Goal: Information Seeking & Learning: Learn about a topic

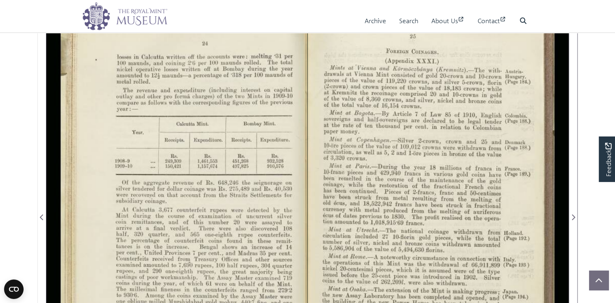
scroll to position [135, 0]
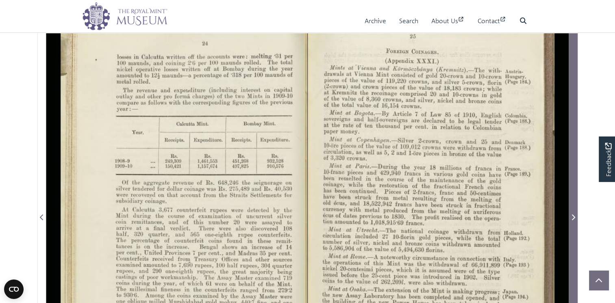
click at [575, 222] on span "Next Page" at bounding box center [573, 218] width 8 height 10
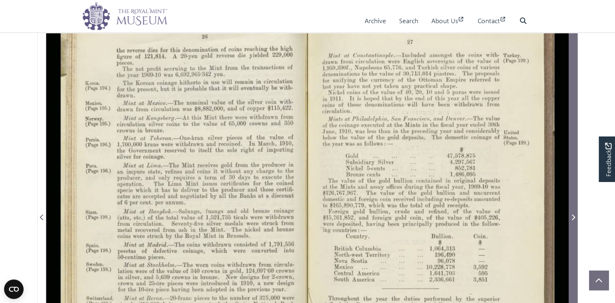
click at [575, 222] on span "Next Page" at bounding box center [573, 218] width 8 height 10
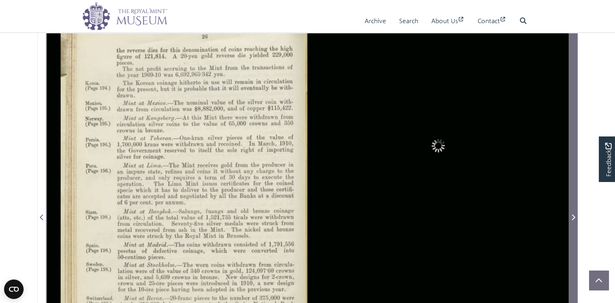
click at [574, 220] on icon "Next Page" at bounding box center [573, 218] width 3 height 6
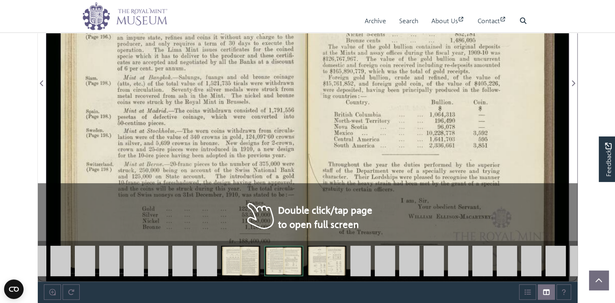
scroll to position [271, 0]
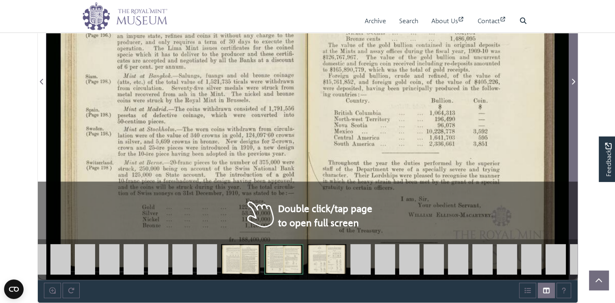
click at [573, 85] on icon "Next Page" at bounding box center [573, 81] width 4 height 7
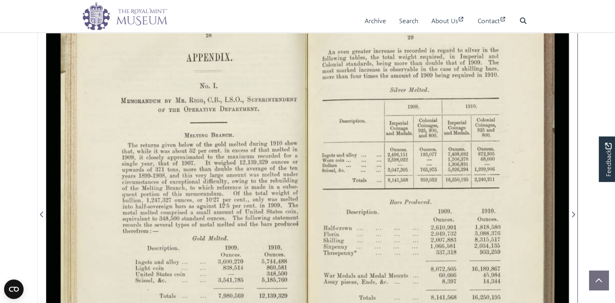
scroll to position [135, 0]
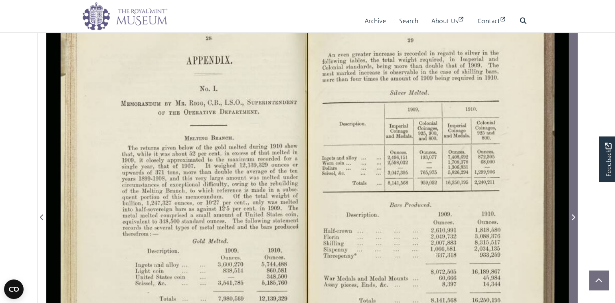
click at [573, 221] on icon "Next Page" at bounding box center [573, 217] width 4 height 7
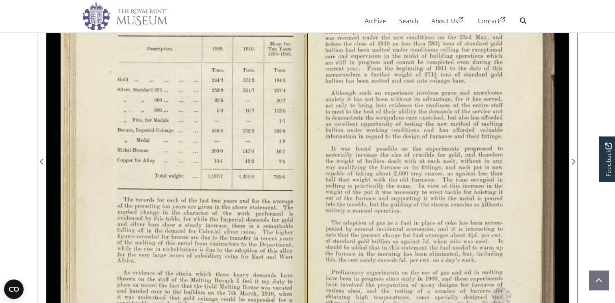
scroll to position [217, 0]
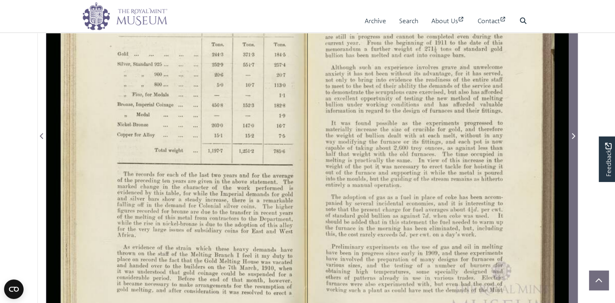
click at [574, 139] on icon "Next Page" at bounding box center [573, 136] width 3 height 6
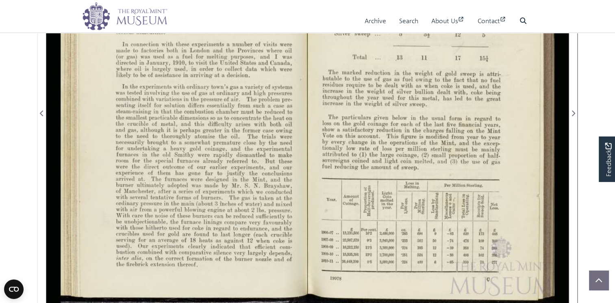
scroll to position [244, 0]
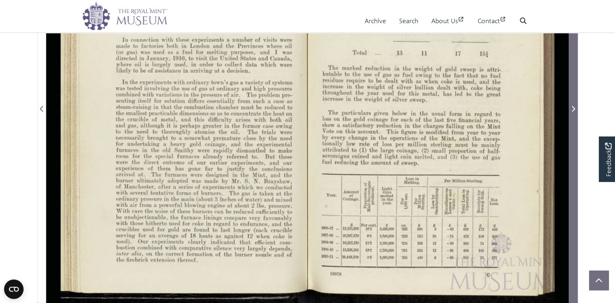
click at [573, 112] on icon "Next Page" at bounding box center [573, 109] width 3 height 6
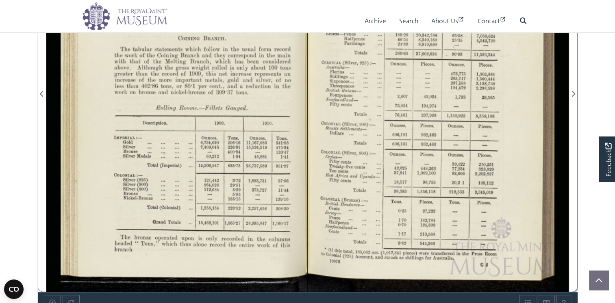
scroll to position [271, 0]
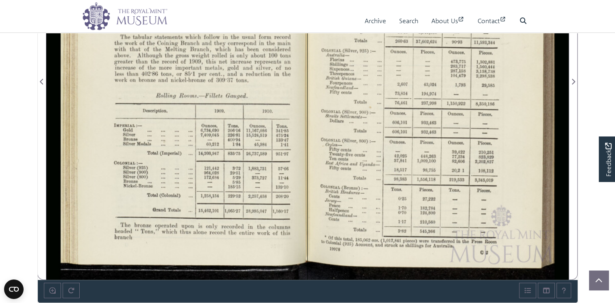
click at [400, 144] on div at bounding box center [438, 76] width 261 height 407
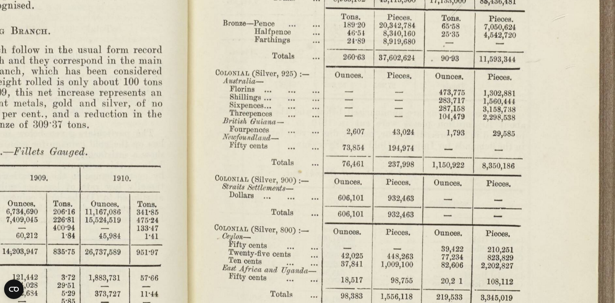
click at [410, 176] on img at bounding box center [191, 118] width 903 height 704
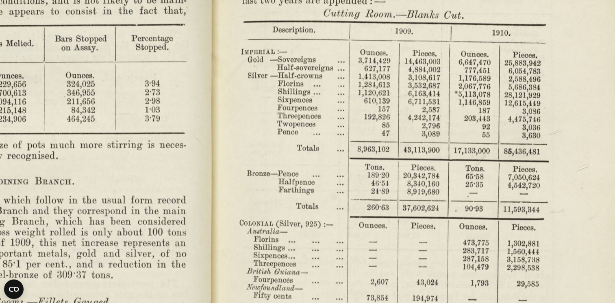
click at [347, 301] on img at bounding box center [214, 268] width 903 height 704
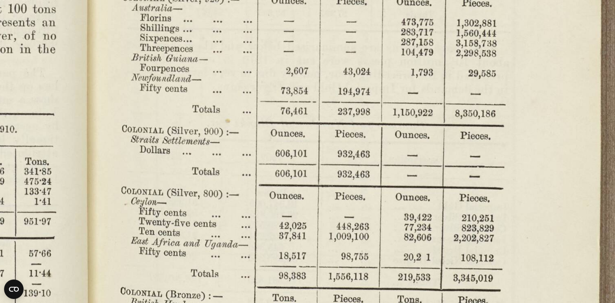
click at [398, 69] on img at bounding box center [92, 54] width 1126 height 878
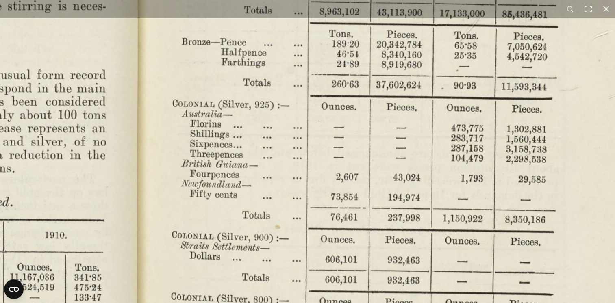
click at [443, 275] on img at bounding box center [142, 160] width 1126 height 878
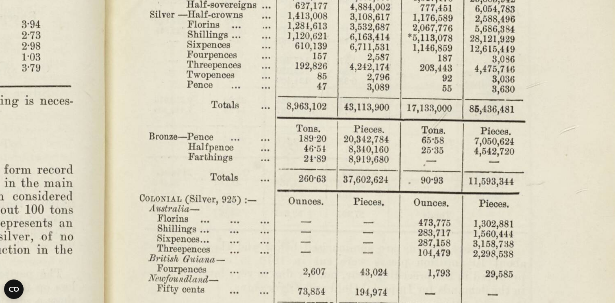
click at [391, 206] on img at bounding box center [109, 255] width 1126 height 878
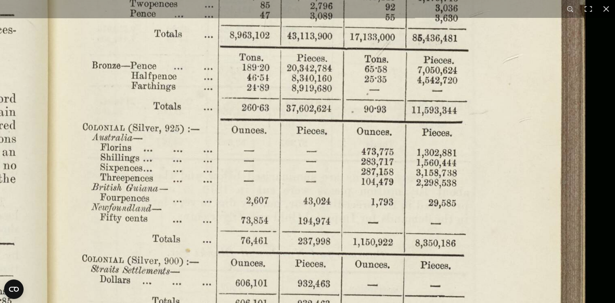
click at [498, 250] on img at bounding box center [52, 184] width 1126 height 878
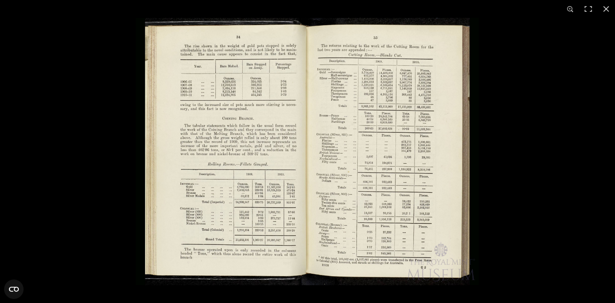
click at [424, 191] on img at bounding box center [307, 151] width 343 height 267
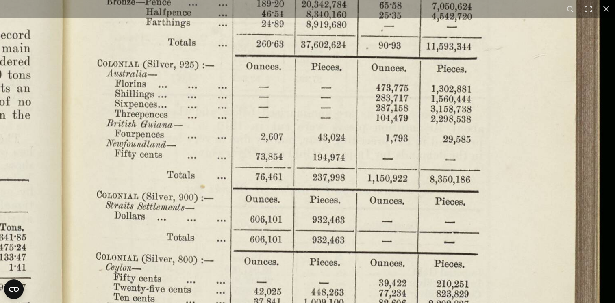
click at [327, 211] on img at bounding box center [67, 120] width 1126 height 878
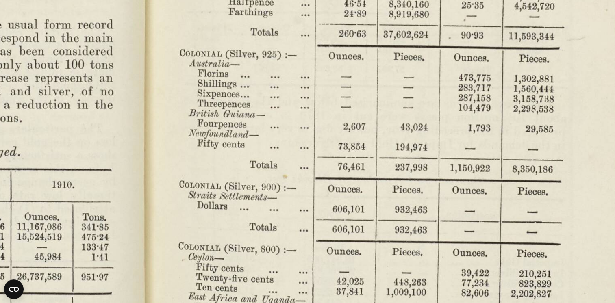
click at [240, 76] on img at bounding box center [149, 110] width 1126 height 878
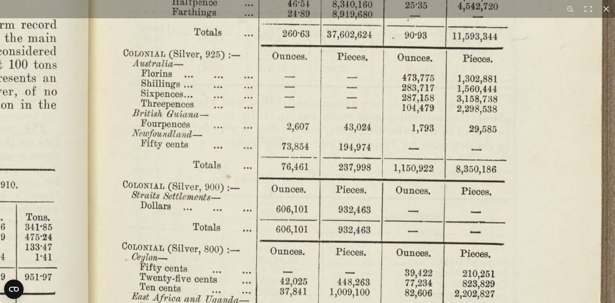
click at [329, 174] on img at bounding box center [93, 110] width 1126 height 878
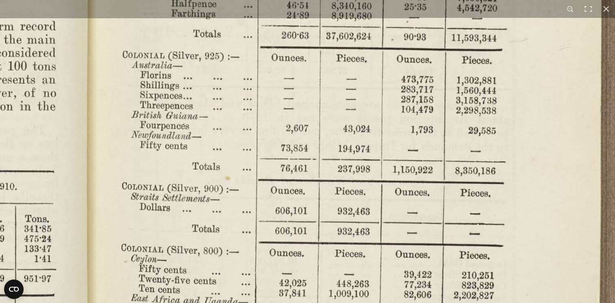
click at [226, 161] on img at bounding box center [92, 111] width 1126 height 878
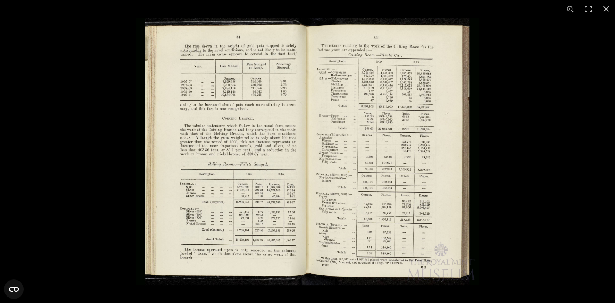
click at [355, 145] on img at bounding box center [307, 151] width 343 height 267
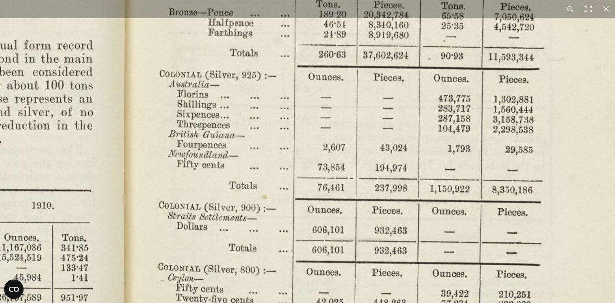
click at [301, 129] on img at bounding box center [129, 131] width 1126 height 878
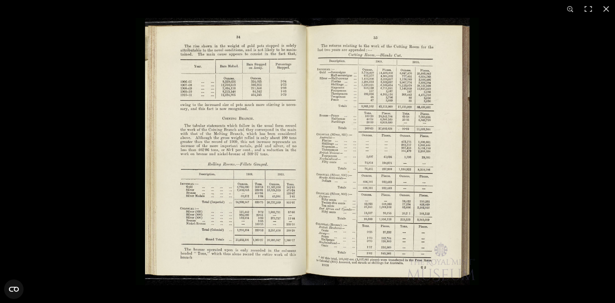
click at [298, 216] on img at bounding box center [307, 151] width 343 height 267
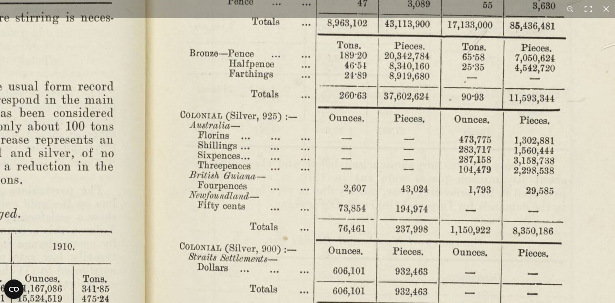
click at [238, 303] on html "Menu Archive Search About Us Contact" at bounding box center [307, 163] width 615 height 868
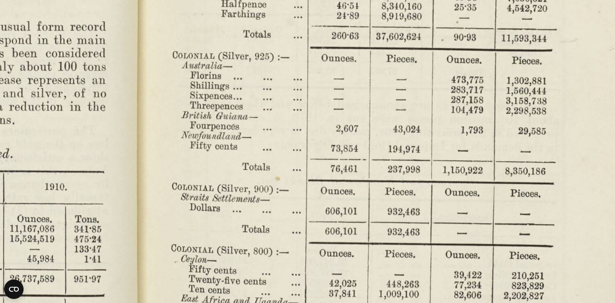
click at [419, 163] on img at bounding box center [142, 112] width 1126 height 878
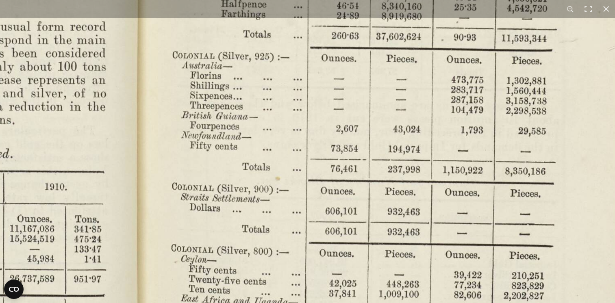
click at [419, 163] on img at bounding box center [142, 112] width 1126 height 878
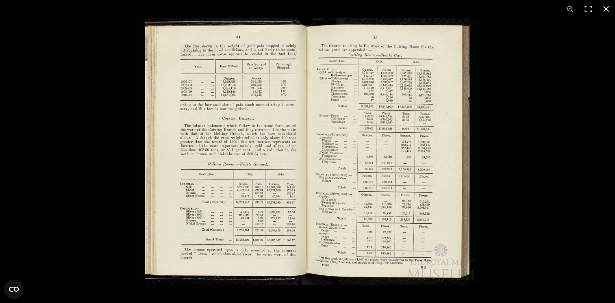
click at [603, 9] on button at bounding box center [606, 9] width 18 height 18
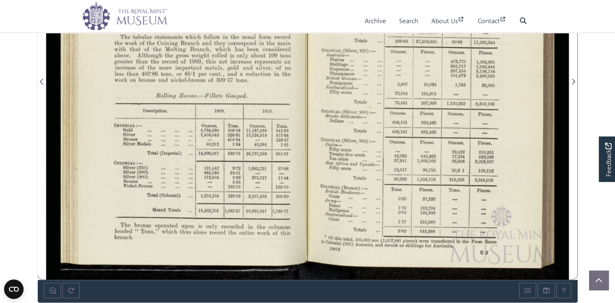
drag, startPoint x: 445, startPoint y: 113, endPoint x: 433, endPoint y: 183, distance: 71.4
click at [441, 219] on div at bounding box center [438, 76] width 261 height 407
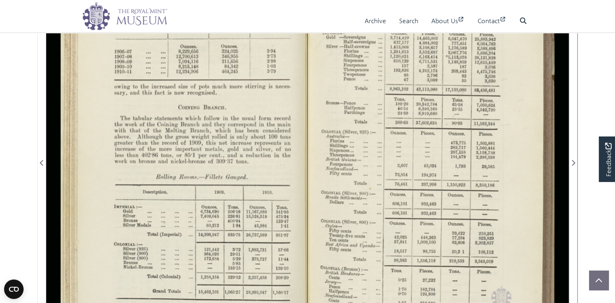
scroll to position [109, 0]
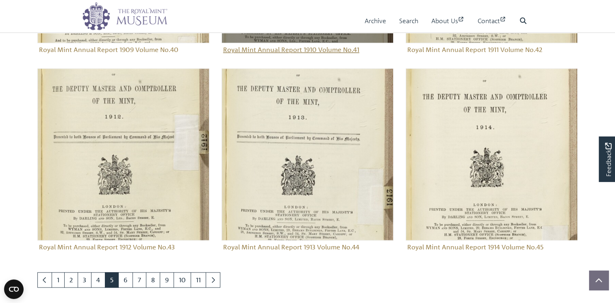
scroll to position [904, 0]
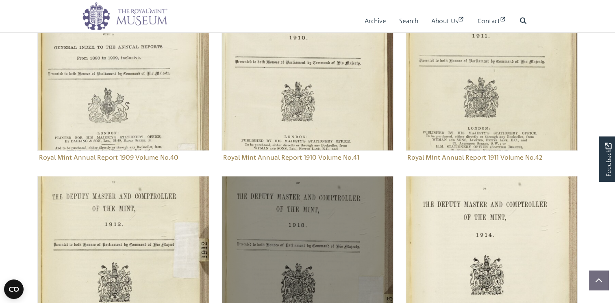
scroll to position [768, 0]
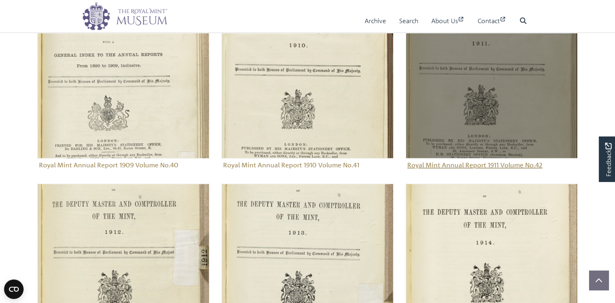
click at [475, 118] on img "Sub-collection" at bounding box center [492, 73] width 172 height 172
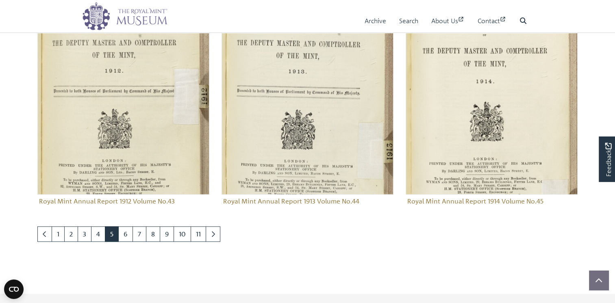
scroll to position [931, 0]
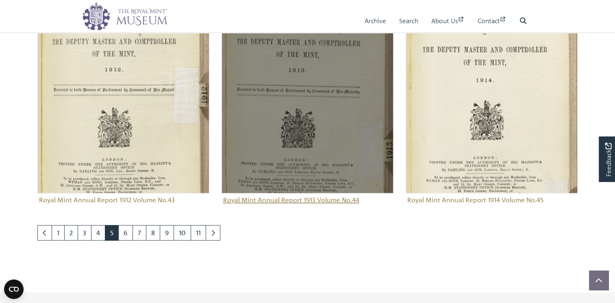
click at [330, 186] on img "Sub-collection" at bounding box center [307, 107] width 172 height 172
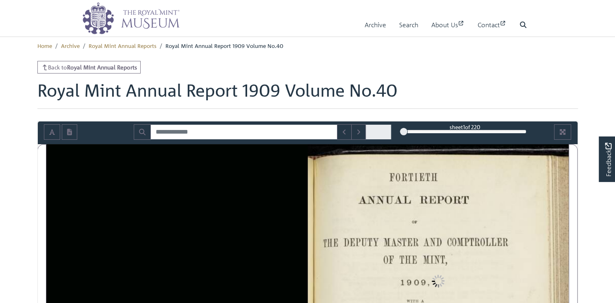
click at [423, 136] on div "1" at bounding box center [465, 132] width 123 height 8
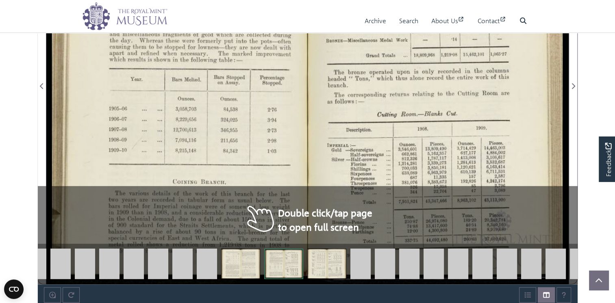
scroll to position [298, 0]
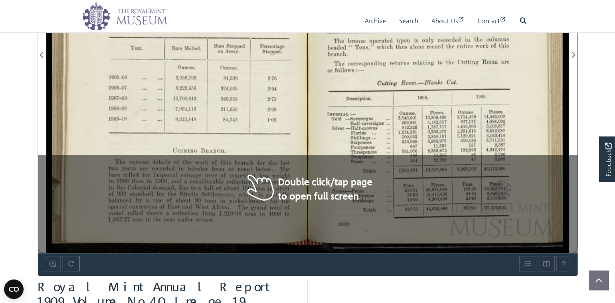
click at [395, 124] on div at bounding box center [438, 49] width 261 height 407
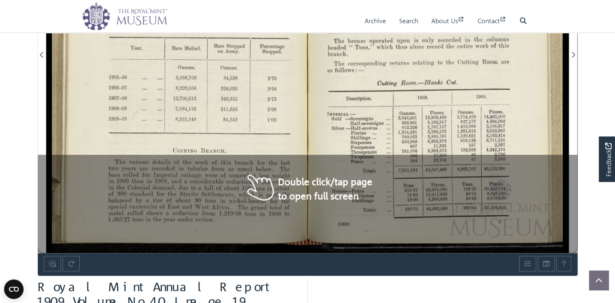
click at [395, 124] on div at bounding box center [438, 49] width 261 height 407
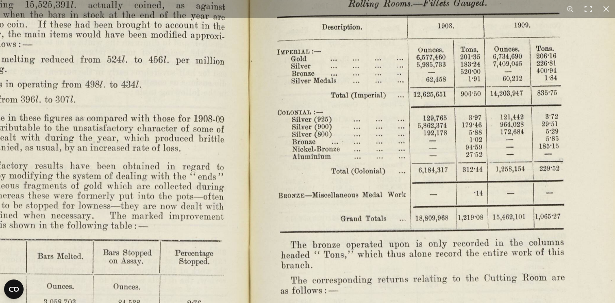
click at [306, 115] on img at bounding box center [249, 259] width 815 height 636
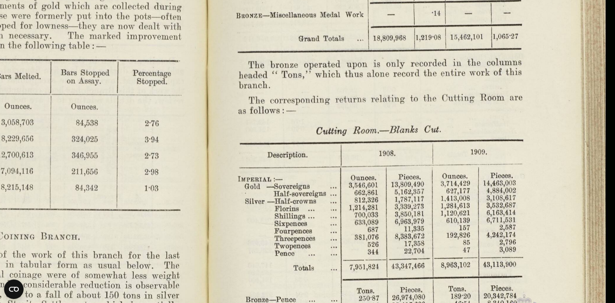
click at [413, 20] on img at bounding box center [206, 79] width 815 height 636
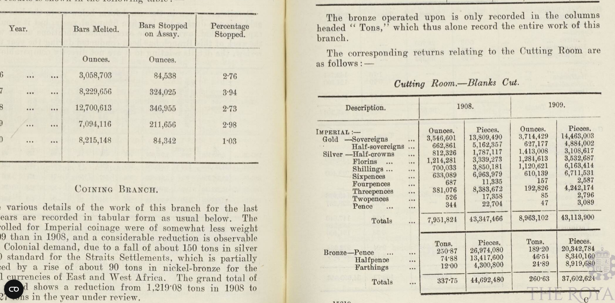
click at [395, 274] on img at bounding box center [284, 32] width 815 height 636
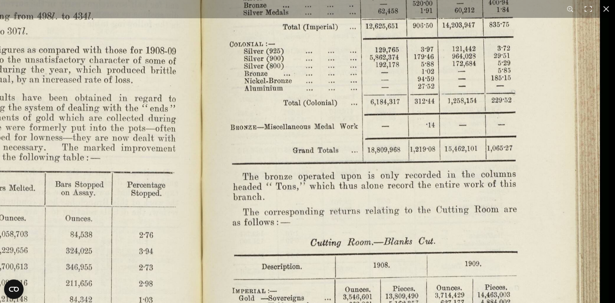
click at [429, 288] on img at bounding box center [201, 190] width 815 height 636
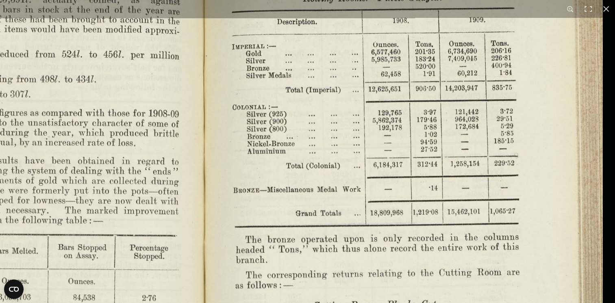
click at [427, 265] on img at bounding box center [203, 253] width 815 height 636
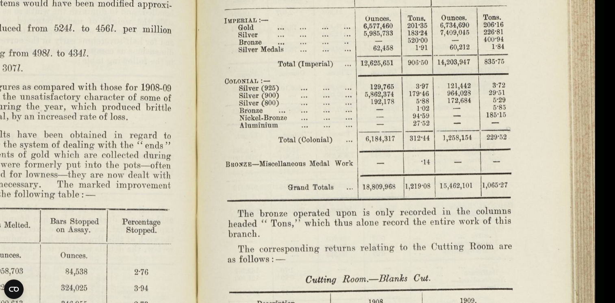
click at [401, 179] on img at bounding box center [196, 227] width 815 height 636
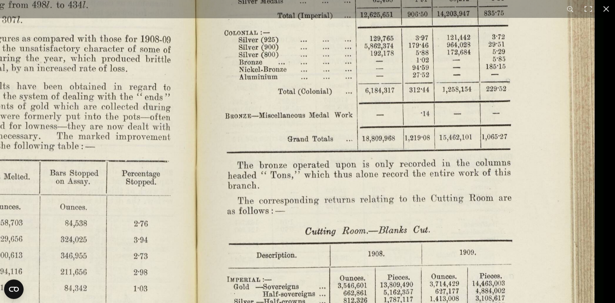
click at [420, 199] on img at bounding box center [195, 179] width 815 height 636
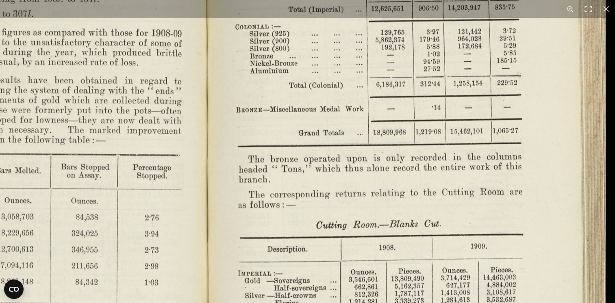
click at [421, 197] on img at bounding box center [206, 173] width 815 height 636
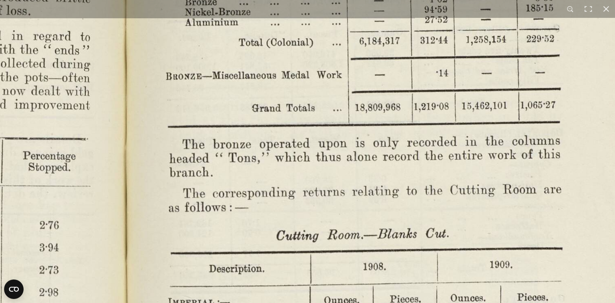
click at [463, 183] on img at bounding box center [125, 163] width 1126 height 878
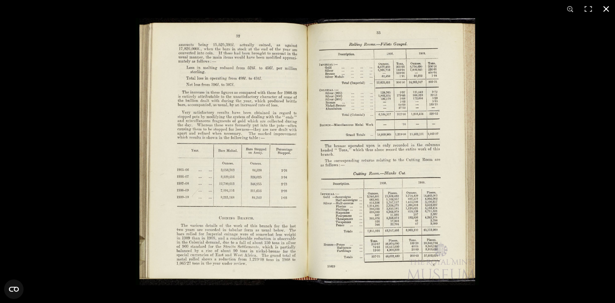
click at [608, 8] on button at bounding box center [606, 9] width 18 height 18
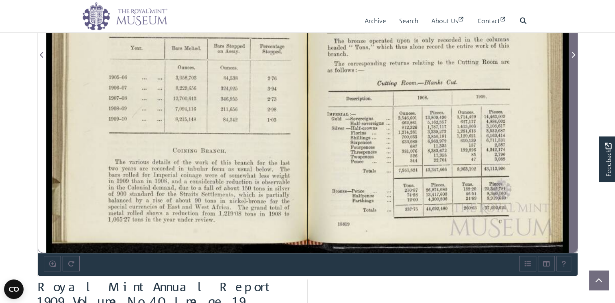
click at [573, 58] on icon "Next Page" at bounding box center [573, 55] width 4 height 7
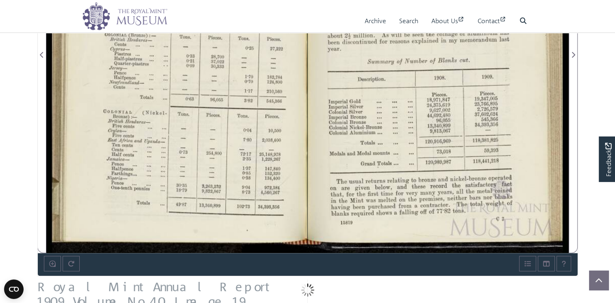
click at [228, 137] on div at bounding box center [176, 49] width 261 height 407
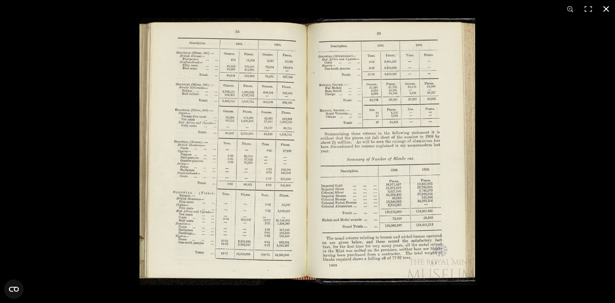
click at [606, 9] on button at bounding box center [606, 9] width 18 height 18
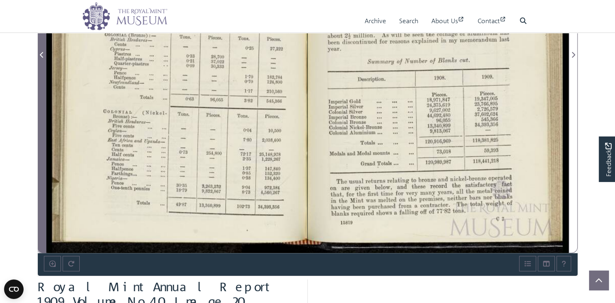
click at [42, 58] on icon "Previous Page" at bounding box center [42, 55] width 4 height 7
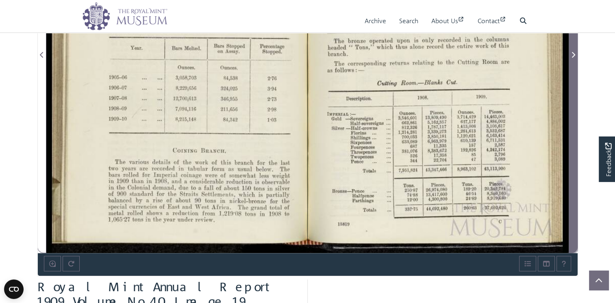
click at [575, 58] on icon "Next Page" at bounding box center [573, 55] width 4 height 7
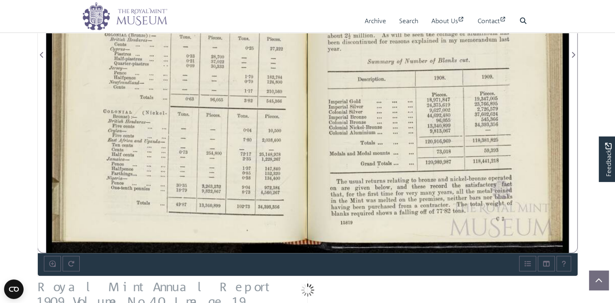
click at [158, 145] on div at bounding box center [176, 49] width 261 height 407
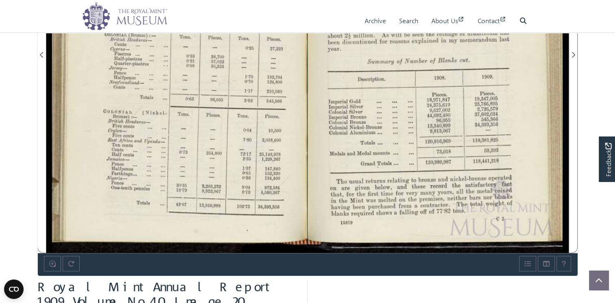
click at [210, 129] on div at bounding box center [176, 49] width 261 height 407
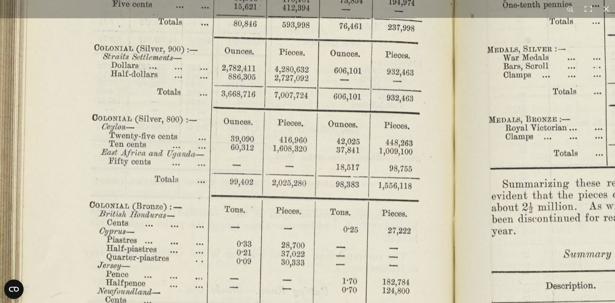
click at [380, 156] on img at bounding box center [454, 231] width 941 height 733
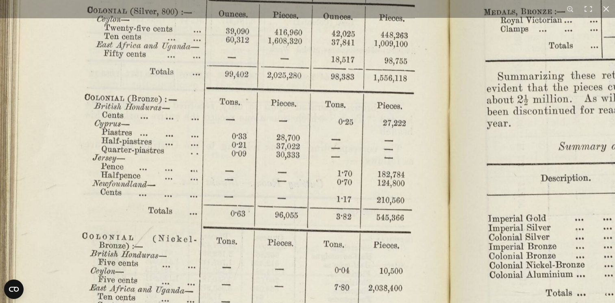
click at [384, 158] on img at bounding box center [449, 124] width 941 height 733
click at [388, 128] on img at bounding box center [450, 123] width 941 height 733
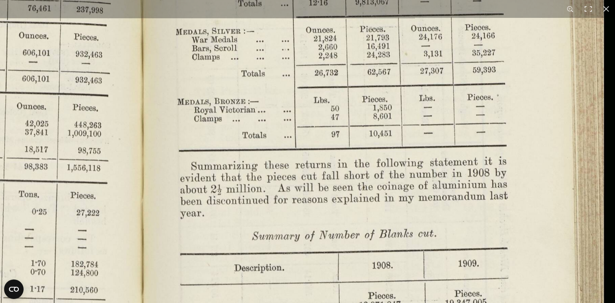
click at [404, 283] on img at bounding box center [143, 214] width 941 height 733
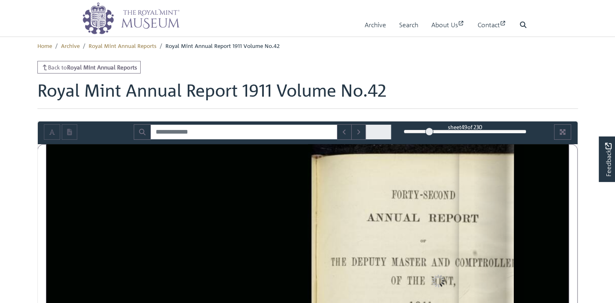
click at [429, 136] on div "49" at bounding box center [465, 132] width 123 height 8
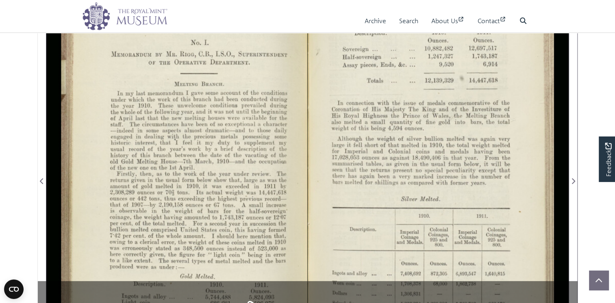
scroll to position [163, 0]
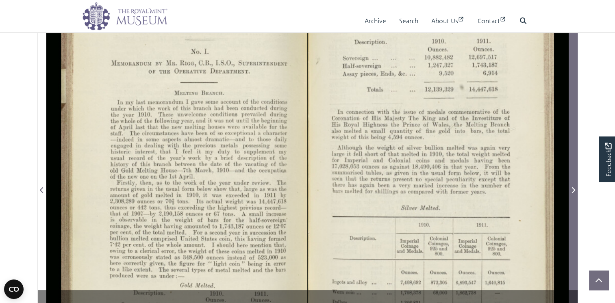
click at [573, 193] on icon "Next Page" at bounding box center [573, 190] width 3 height 6
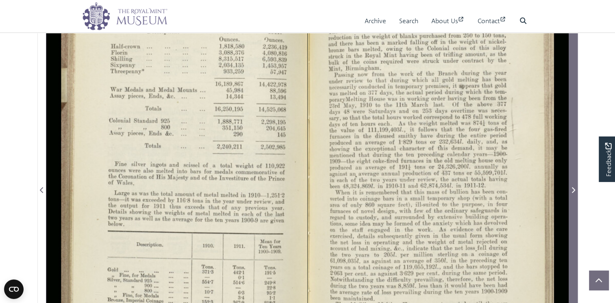
click at [573, 193] on icon "Next Page" at bounding box center [573, 190] width 3 height 6
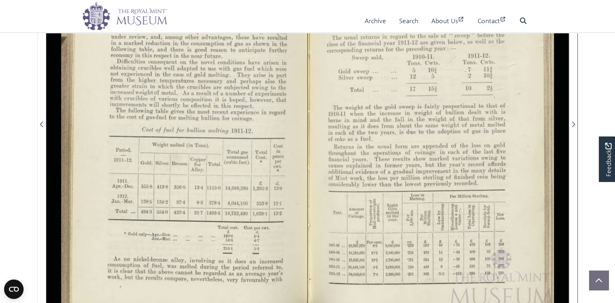
scroll to position [217, 0]
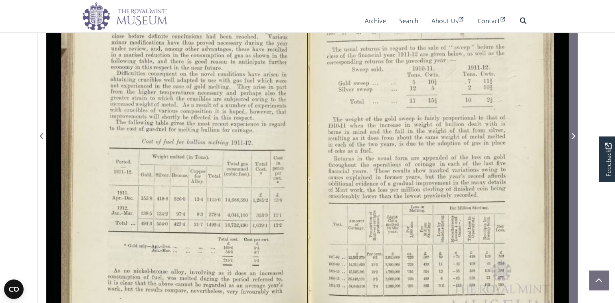
click at [573, 139] on icon "Next Page" at bounding box center [573, 136] width 3 height 6
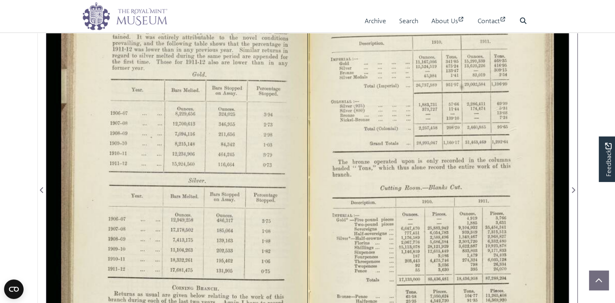
scroll to position [163, 0]
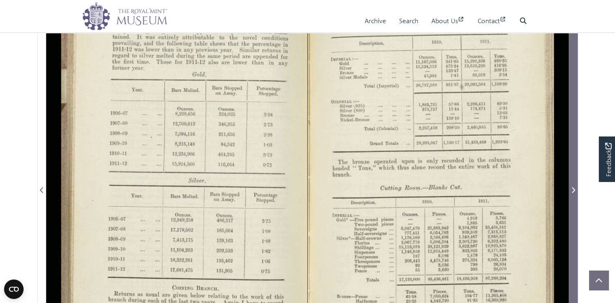
click at [572, 193] on icon "Next Page" at bounding box center [573, 190] width 4 height 7
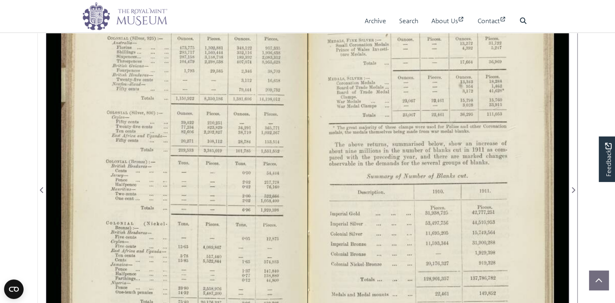
click at [229, 163] on div at bounding box center [176, 185] width 261 height 407
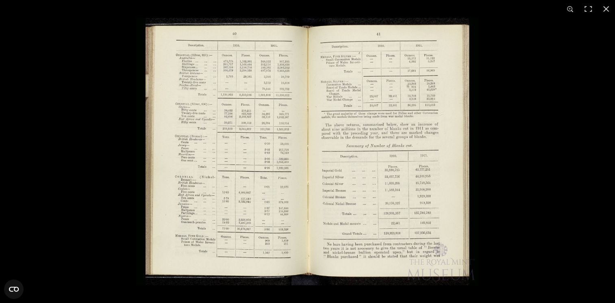
click at [243, 111] on img at bounding box center [307, 151] width 343 height 267
click at [24, 114] on div at bounding box center [307, 151] width 615 height 303
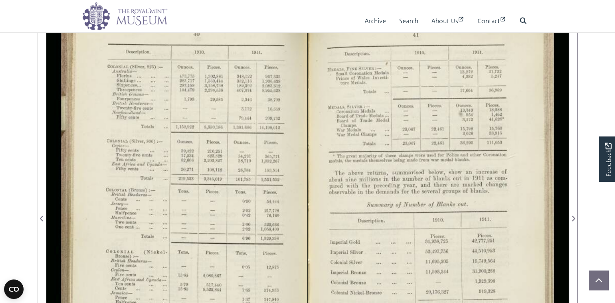
scroll to position [135, 0]
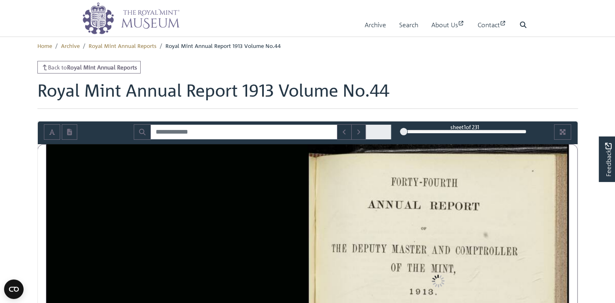
click at [432, 136] on div "1" at bounding box center [465, 132] width 123 height 8
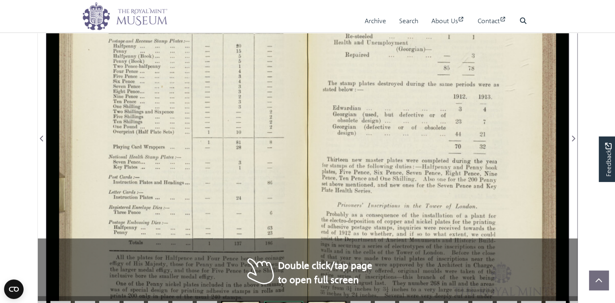
scroll to position [244, 0]
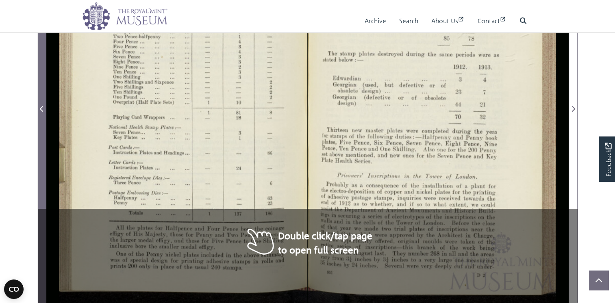
click at [42, 112] on icon "Previous Page" at bounding box center [42, 109] width 4 height 7
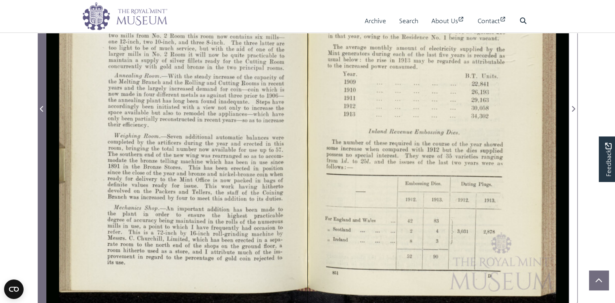
click at [42, 112] on icon "Previous Page" at bounding box center [42, 109] width 4 height 7
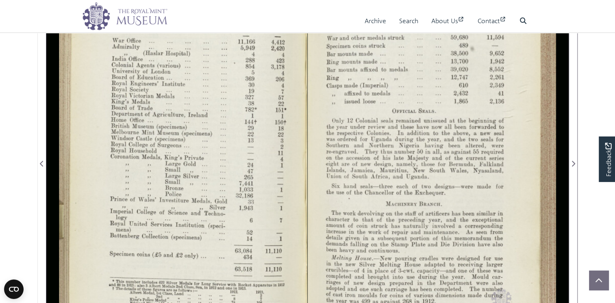
scroll to position [189, 0]
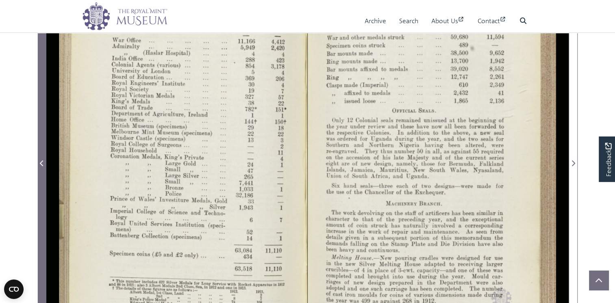
click at [40, 167] on icon "Previous Page" at bounding box center [42, 163] width 4 height 7
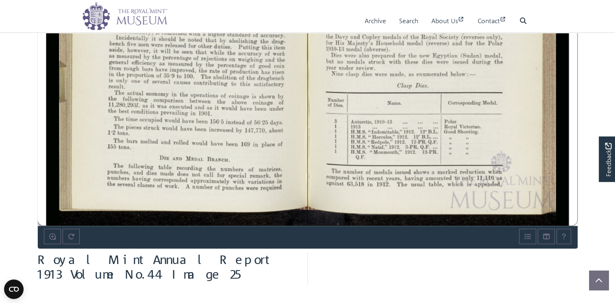
scroll to position [298, 0]
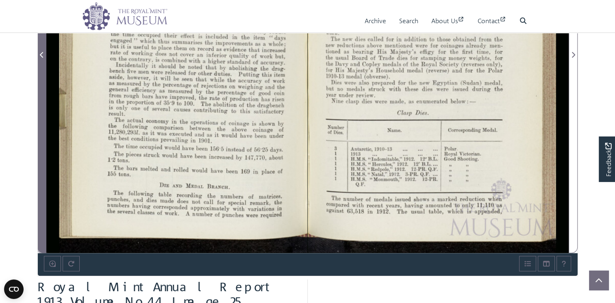
click at [41, 58] on icon "Previous Page" at bounding box center [41, 55] width 3 height 6
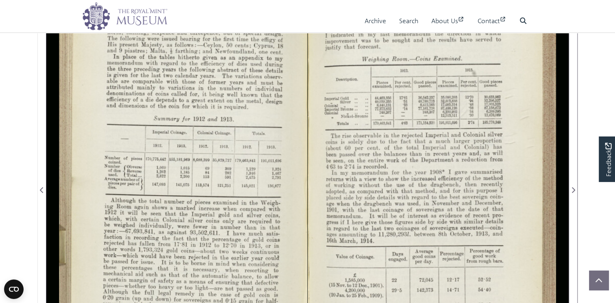
scroll to position [163, 0]
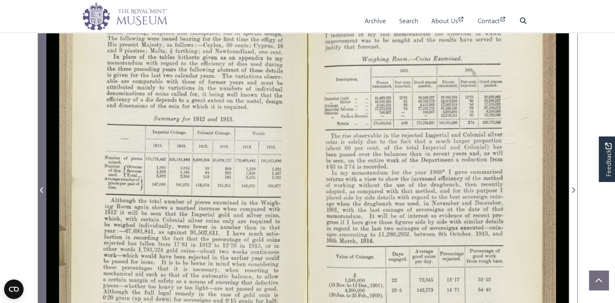
click at [41, 193] on icon "Previous Page" at bounding box center [42, 190] width 4 height 7
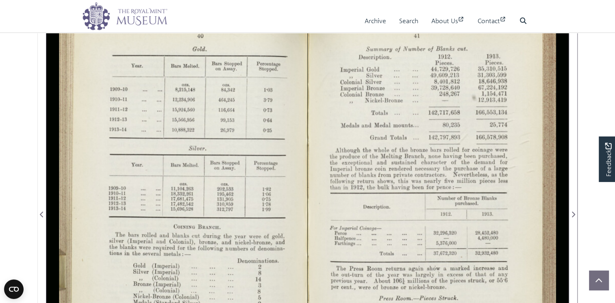
scroll to position [135, 0]
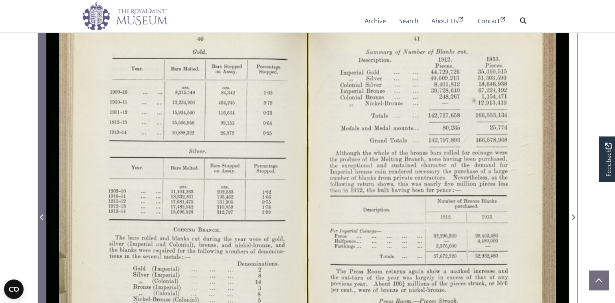
click at [41, 221] on icon "Previous Page" at bounding box center [42, 217] width 4 height 7
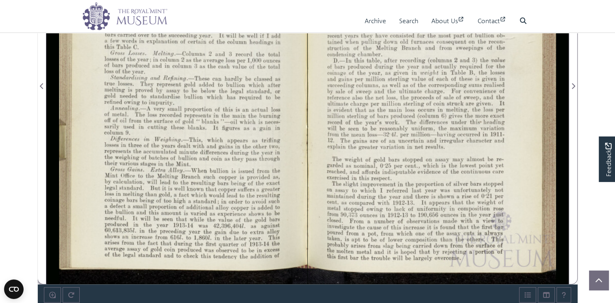
scroll to position [298, 0]
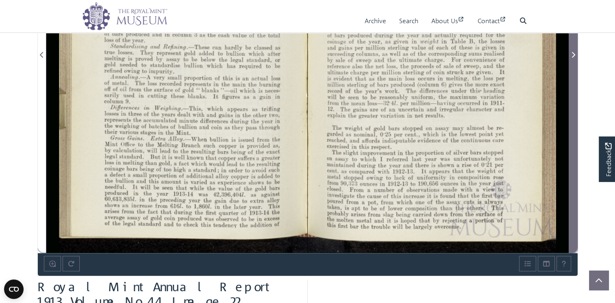
click at [574, 58] on icon "Next Page" at bounding box center [573, 55] width 4 height 7
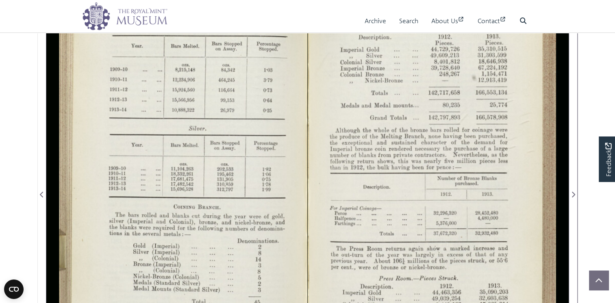
scroll to position [135, 0]
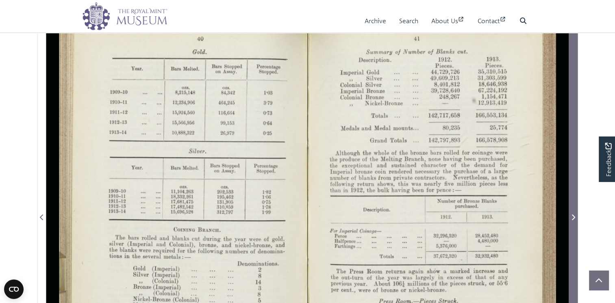
click at [574, 220] on icon "Next Page" at bounding box center [573, 218] width 3 height 6
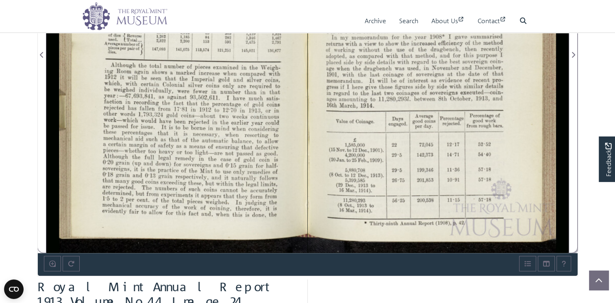
scroll to position [271, 0]
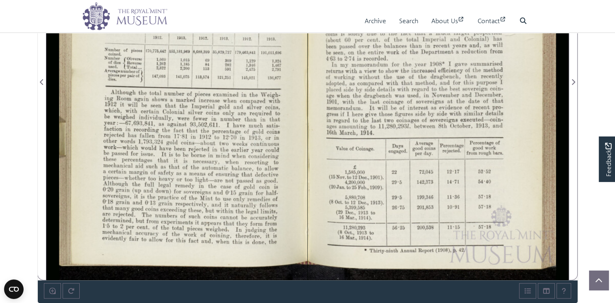
click at [195, 96] on div at bounding box center [176, 77] width 261 height 407
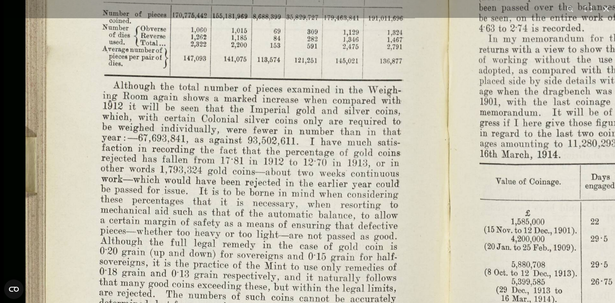
click at [360, 241] on img at bounding box center [447, 60] width 887 height 692
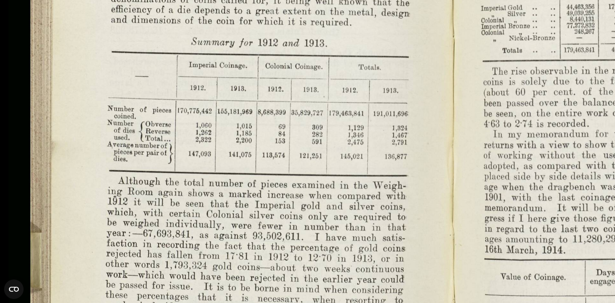
click at [335, 217] on img at bounding box center [452, 155] width 887 height 692
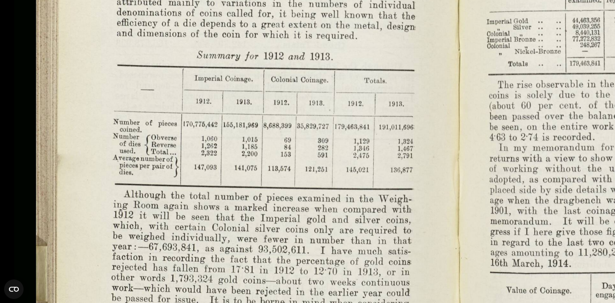
click at [334, 170] on img at bounding box center [457, 168] width 887 height 692
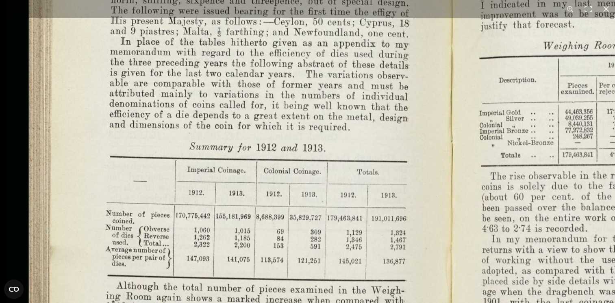
click at [341, 206] on img at bounding box center [450, 260] width 887 height 692
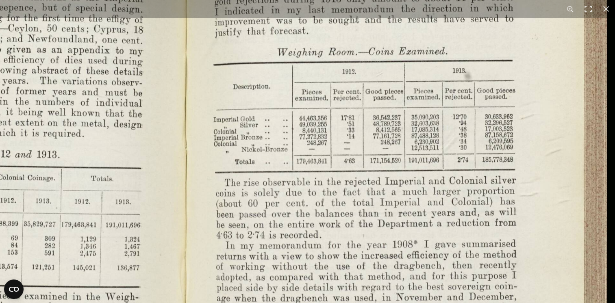
click at [228, 45] on img at bounding box center [184, 266] width 887 height 692
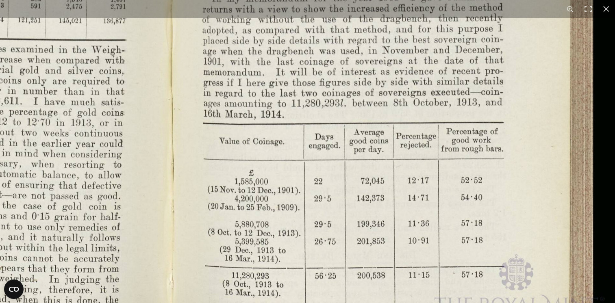
click at [275, 68] on img at bounding box center [170, 19] width 887 height 692
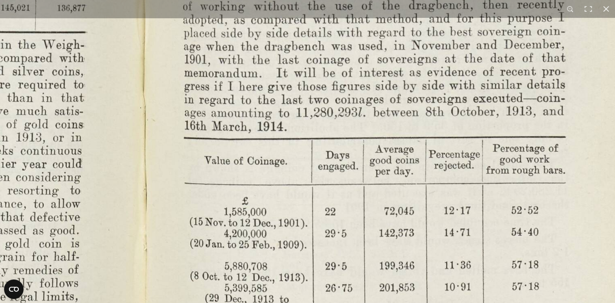
click at [276, 68] on img at bounding box center [143, 6] width 1126 height 878
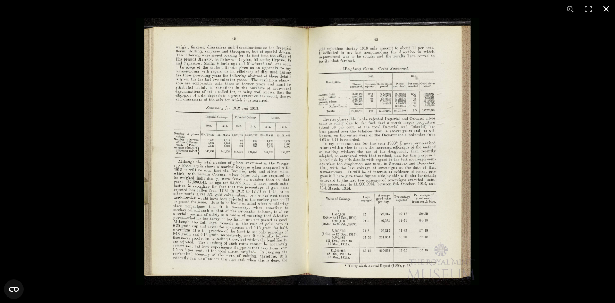
click at [607, 7] on button at bounding box center [606, 9] width 18 height 18
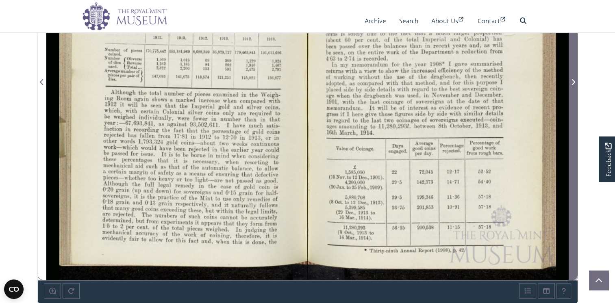
click at [574, 85] on icon "Next Page" at bounding box center [573, 82] width 3 height 6
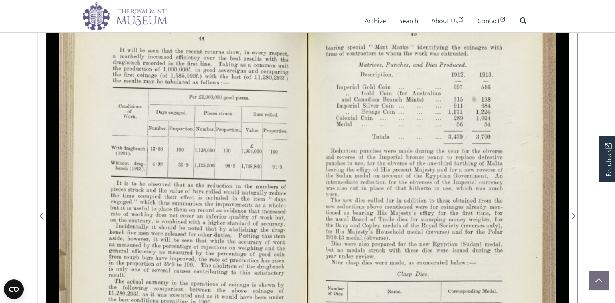
scroll to position [135, 0]
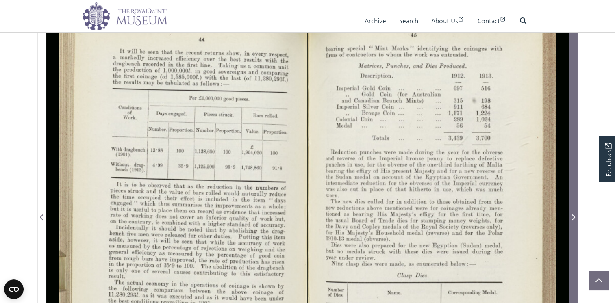
click at [572, 221] on icon "Next Page" at bounding box center [573, 217] width 4 height 7
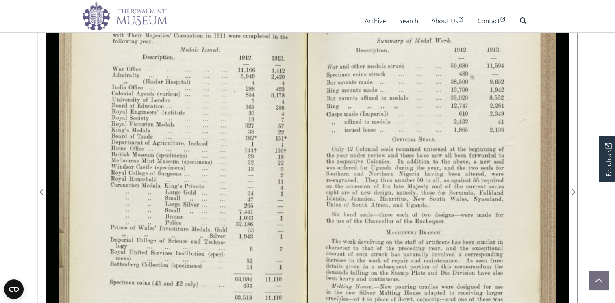
scroll to position [189, 0]
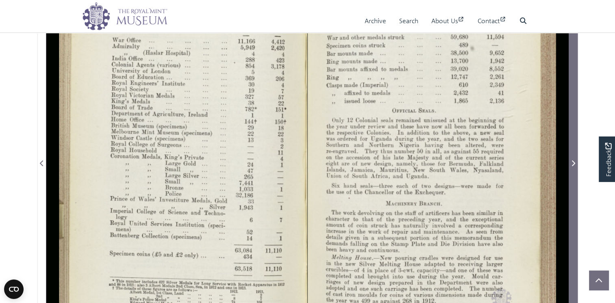
click at [573, 167] on icon "Next Page" at bounding box center [573, 163] width 4 height 7
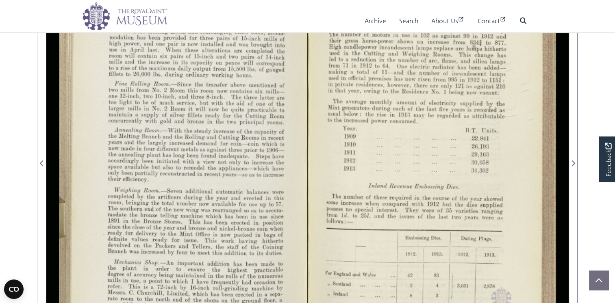
scroll to position [271, 0]
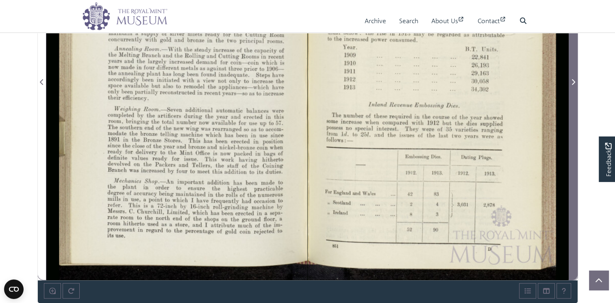
click at [574, 85] on icon "Next Page" at bounding box center [573, 82] width 3 height 6
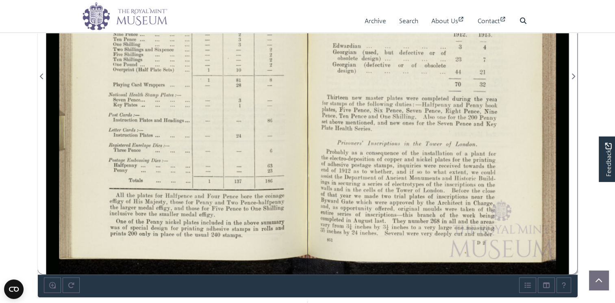
scroll to position [244, 0]
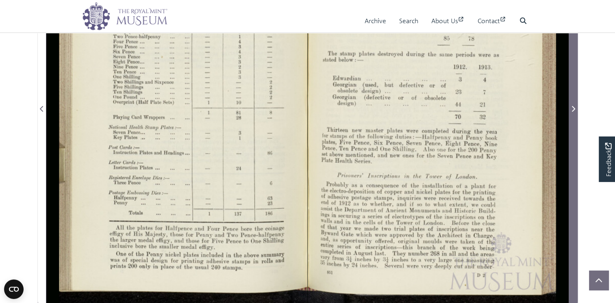
click at [573, 112] on icon "Next Page" at bounding box center [573, 109] width 4 height 7
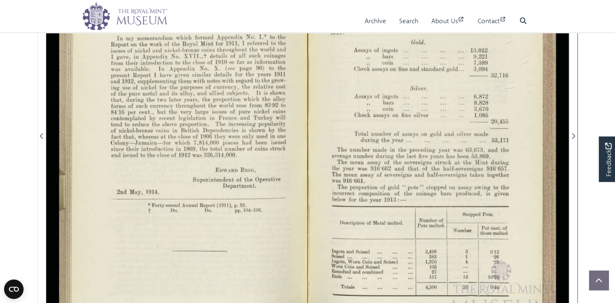
scroll to position [135, 0]
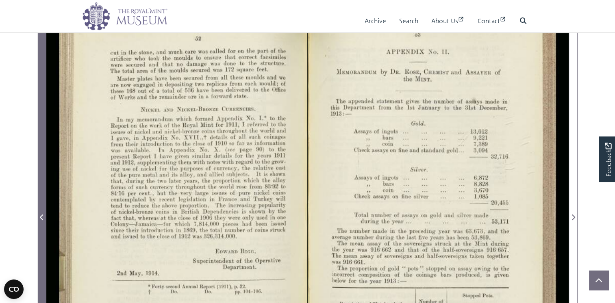
click at [42, 221] on icon "Previous Page" at bounding box center [42, 217] width 4 height 7
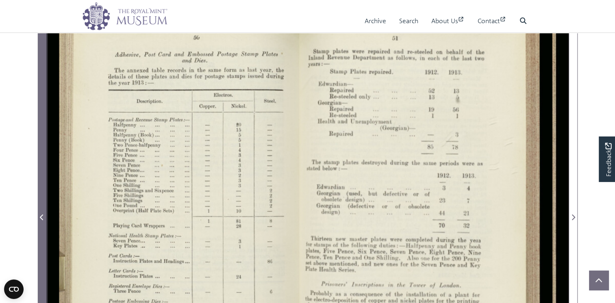
click at [42, 221] on icon "Previous Page" at bounding box center [42, 217] width 4 height 7
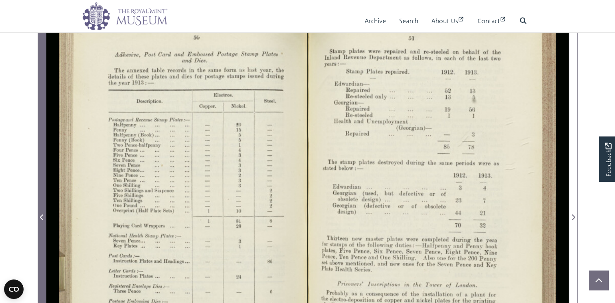
click at [42, 221] on icon "Previous Page" at bounding box center [42, 217] width 4 height 7
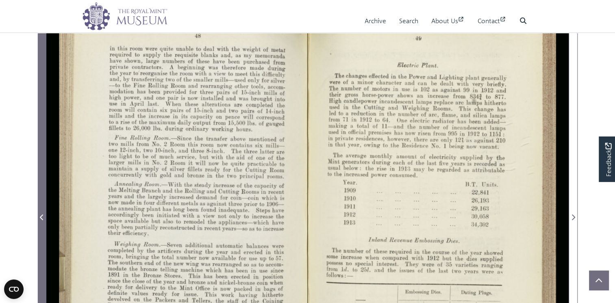
click at [39, 222] on span "Previous Page" at bounding box center [42, 218] width 8 height 10
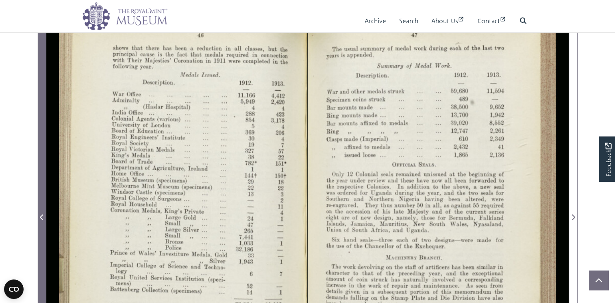
click at [39, 222] on span "Previous Page" at bounding box center [42, 218] width 8 height 10
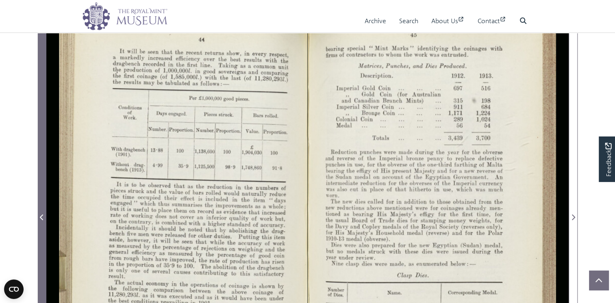
click at [39, 222] on span "Previous Page" at bounding box center [42, 218] width 8 height 10
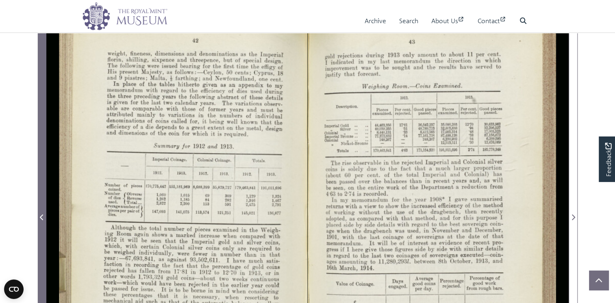
click at [39, 222] on span "Previous Page" at bounding box center [42, 218] width 8 height 10
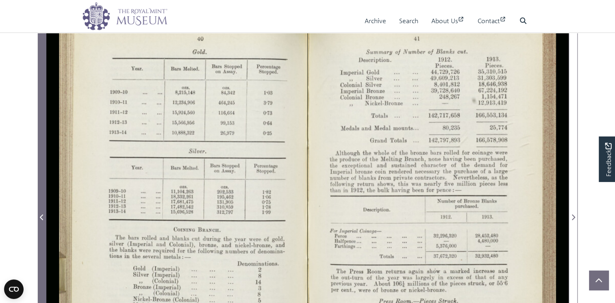
click at [39, 222] on span "Previous Page" at bounding box center [42, 218] width 8 height 10
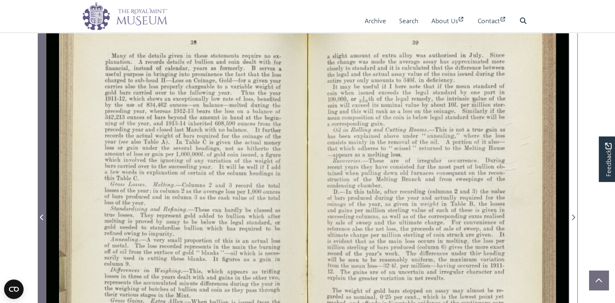
click at [39, 222] on span "Previous Page" at bounding box center [42, 218] width 8 height 10
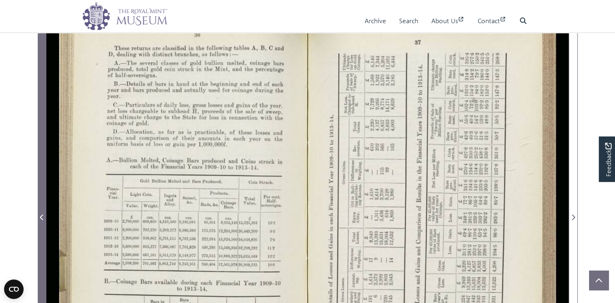
click at [39, 222] on span "Previous Page" at bounding box center [42, 218] width 8 height 10
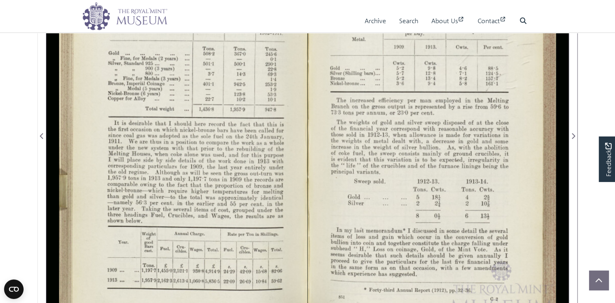
scroll to position [271, 0]
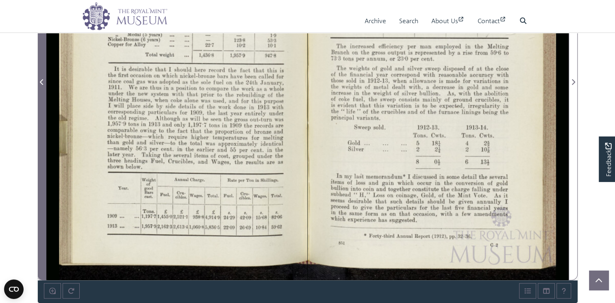
click at [41, 85] on icon "Previous Page" at bounding box center [42, 82] width 4 height 7
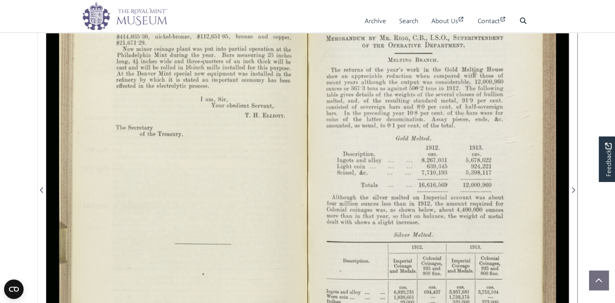
scroll to position [189, 0]
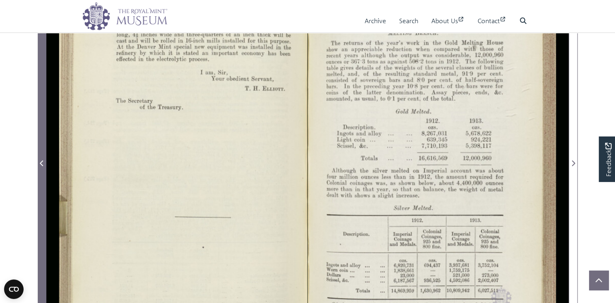
click at [41, 166] on icon "Previous Page" at bounding box center [41, 164] width 3 height 6
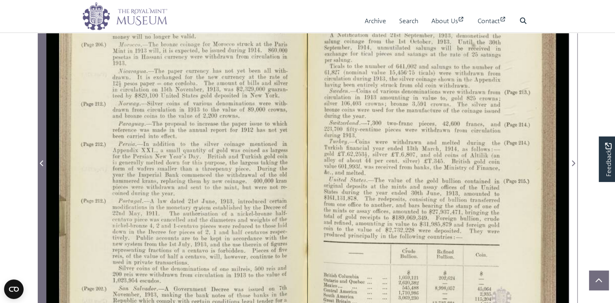
click at [41, 166] on icon "Previous Page" at bounding box center [41, 164] width 3 height 6
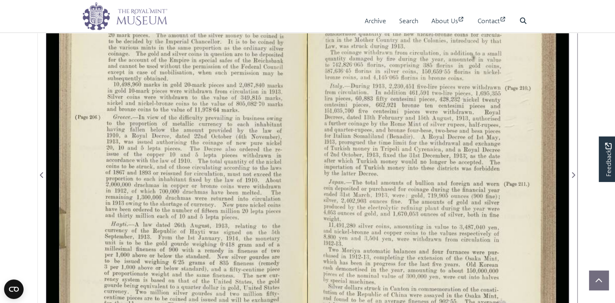
scroll to position [189, 0]
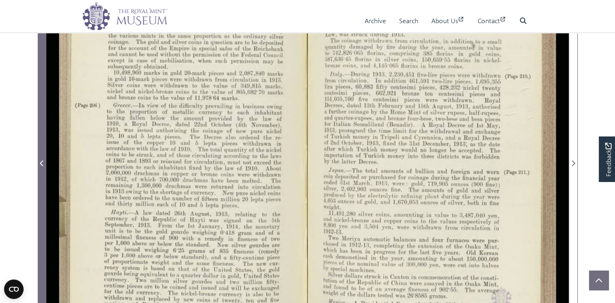
click at [42, 166] on icon "Previous Page" at bounding box center [41, 164] width 3 height 6
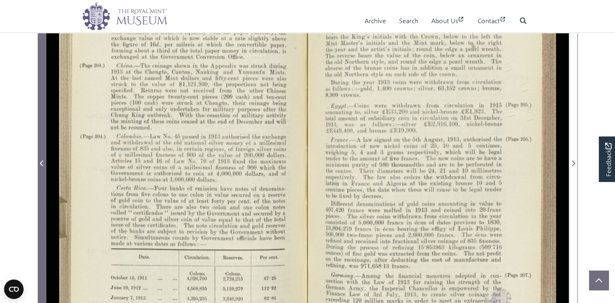
click at [42, 167] on icon "Previous Page" at bounding box center [42, 163] width 4 height 7
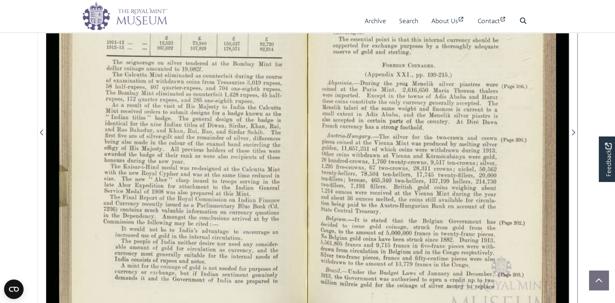
scroll to position [244, 0]
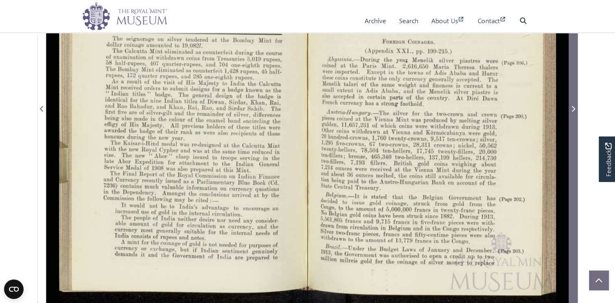
click at [573, 112] on icon "Next Page" at bounding box center [573, 109] width 4 height 7
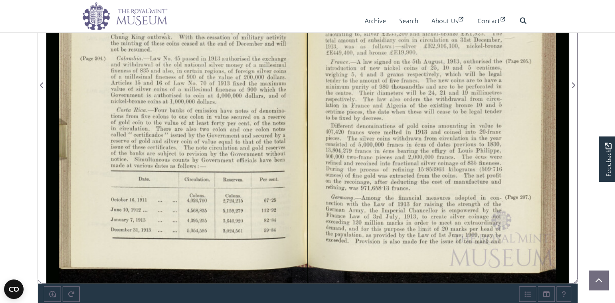
scroll to position [271, 0]
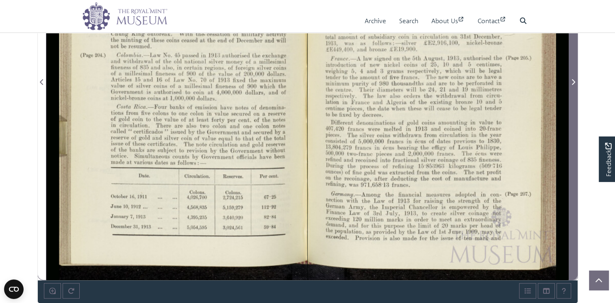
click at [574, 85] on icon "Next Page" at bounding box center [573, 82] width 4 height 7
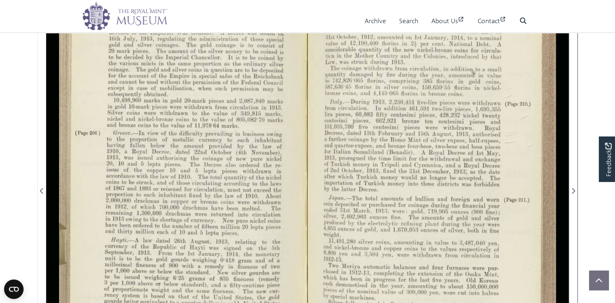
scroll to position [163, 0]
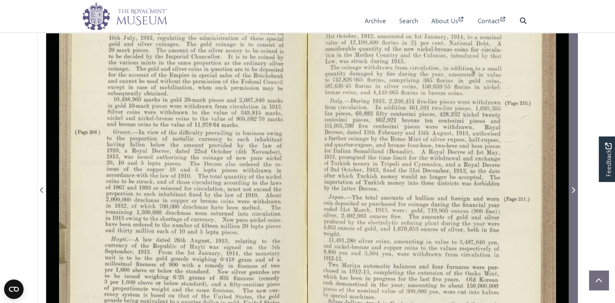
click at [574, 193] on icon "Next Page" at bounding box center [573, 190] width 4 height 7
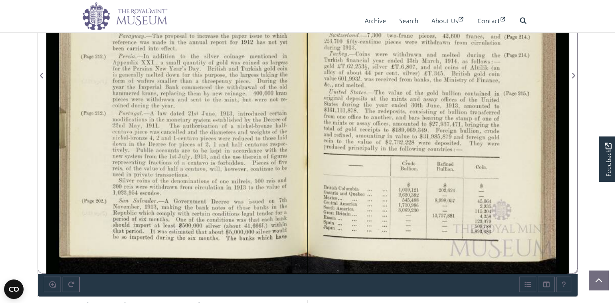
scroll to position [298, 0]
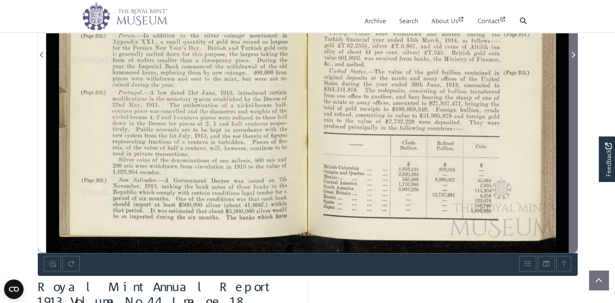
click at [573, 58] on icon "Next Page" at bounding box center [573, 55] width 4 height 7
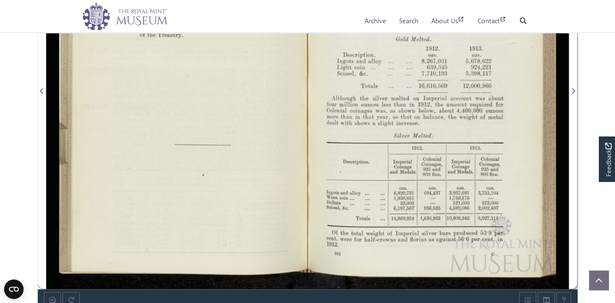
scroll to position [271, 0]
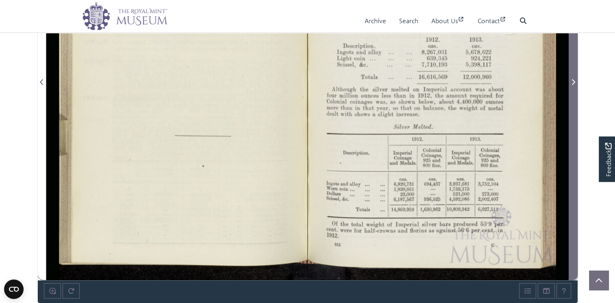
click at [573, 85] on icon "Next Page" at bounding box center [573, 82] width 4 height 7
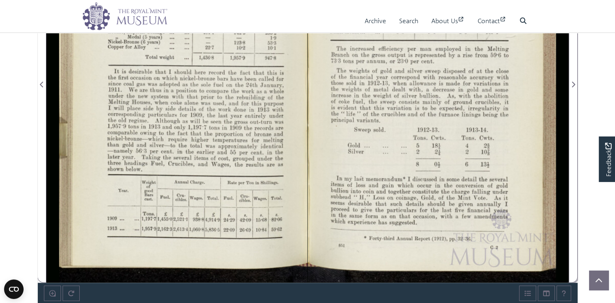
scroll to position [271, 0]
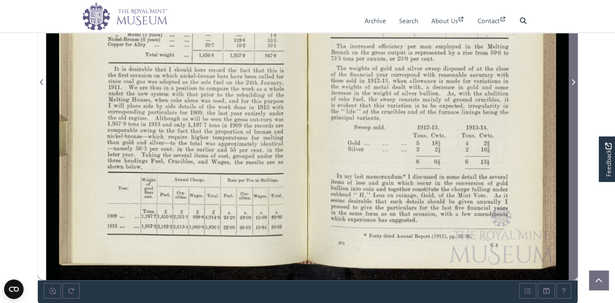
click at [573, 85] on icon "Next Page" at bounding box center [573, 82] width 3 height 6
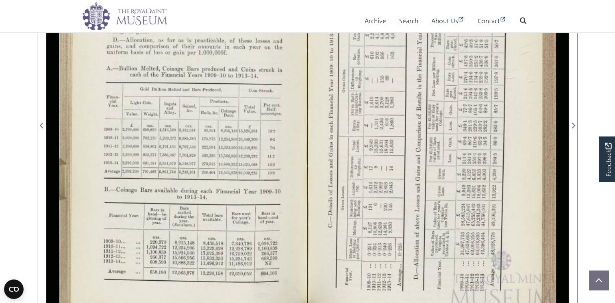
scroll to position [244, 0]
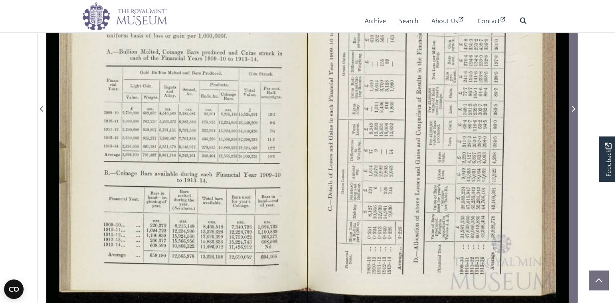
click at [573, 112] on icon "Next Page" at bounding box center [573, 109] width 4 height 7
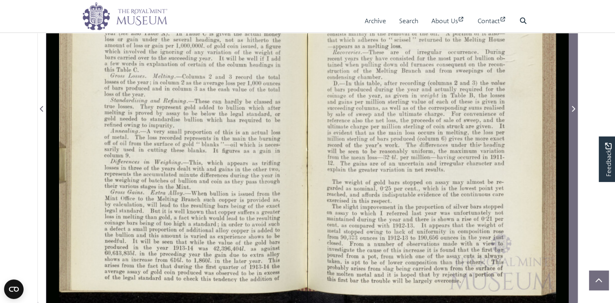
click at [574, 112] on icon "Next Page" at bounding box center [573, 109] width 3 height 6
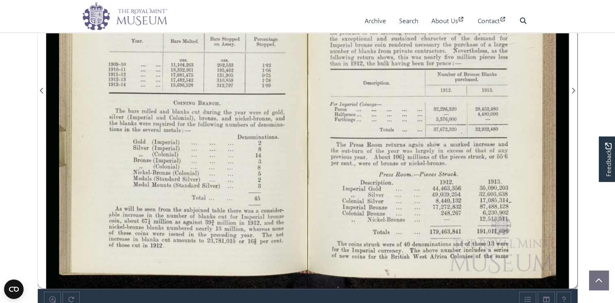
scroll to position [244, 0]
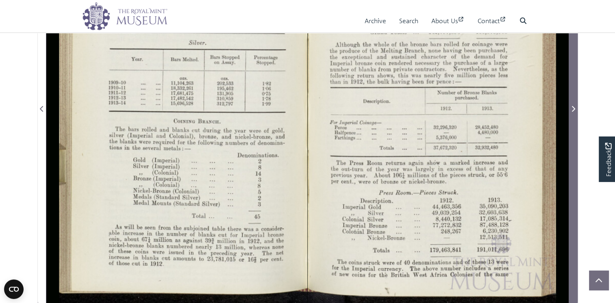
click at [574, 112] on icon "Next Page" at bounding box center [573, 109] width 3 height 6
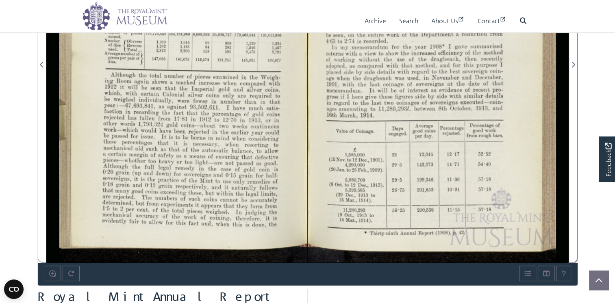
scroll to position [298, 0]
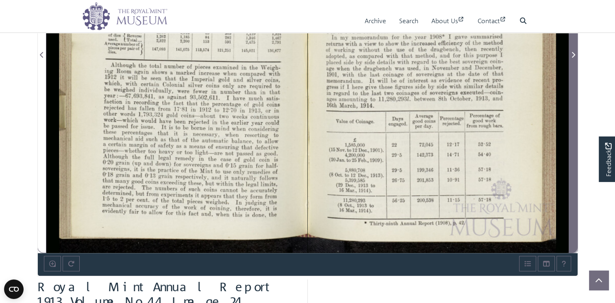
click at [573, 58] on icon "Next Page" at bounding box center [573, 55] width 3 height 6
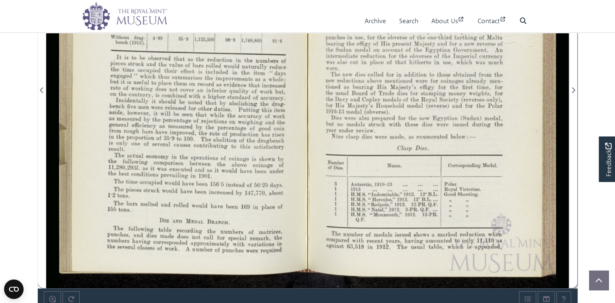
scroll to position [217, 0]
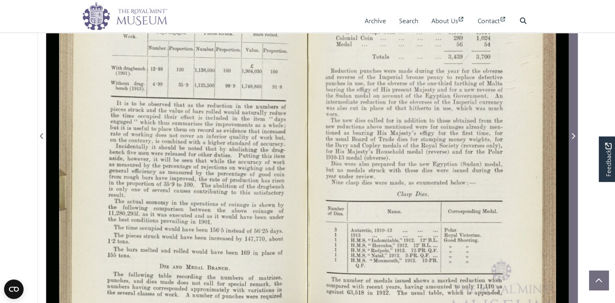
click at [573, 139] on icon "Next Page" at bounding box center [573, 136] width 4 height 7
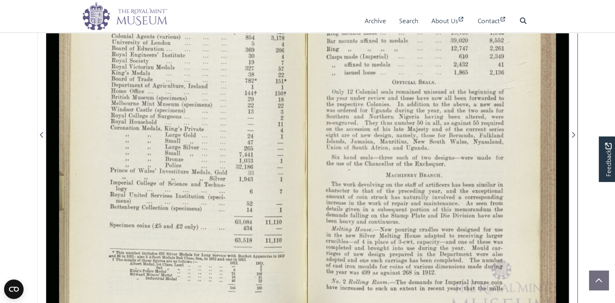
scroll to position [271, 0]
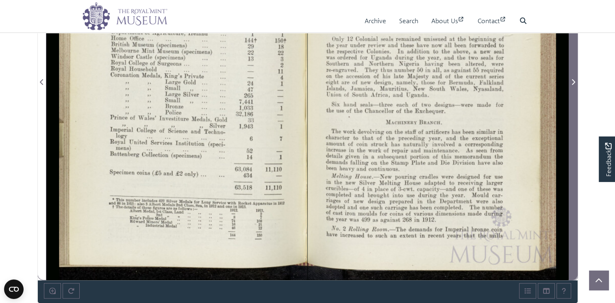
click at [573, 85] on icon "Next Page" at bounding box center [573, 82] width 3 height 6
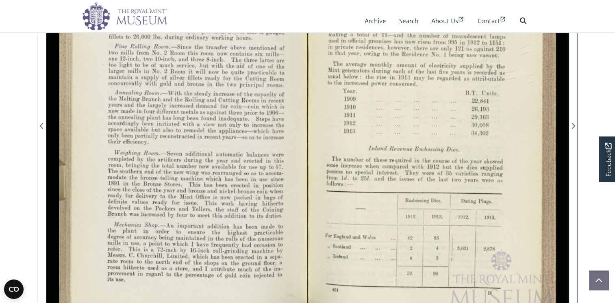
scroll to position [244, 0]
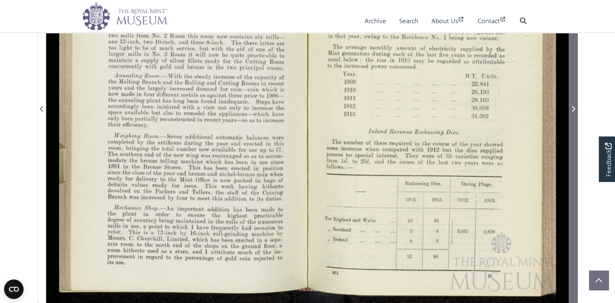
click at [574, 112] on icon "Next Page" at bounding box center [573, 109] width 3 height 6
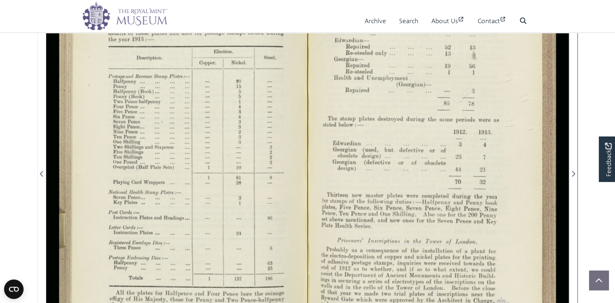
scroll to position [163, 0]
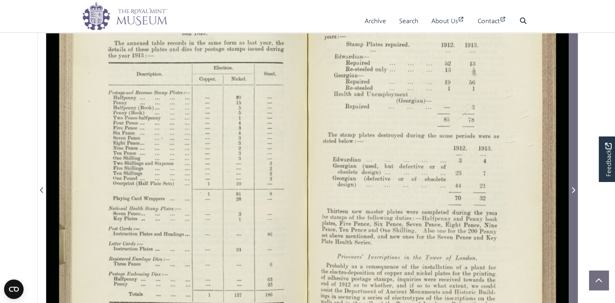
click at [573, 193] on icon "Next Page" at bounding box center [573, 190] width 3 height 6
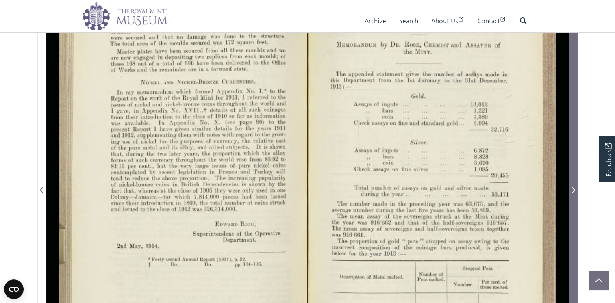
click at [572, 193] on icon "Next Page" at bounding box center [573, 190] width 4 height 7
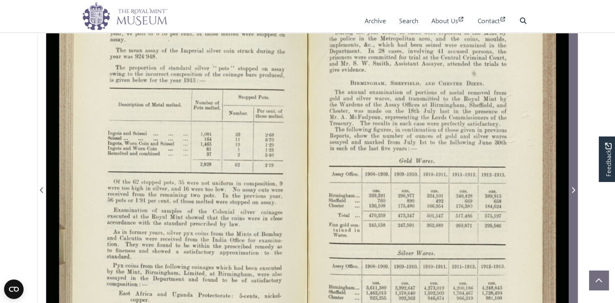
click at [573, 193] on icon "Next Page" at bounding box center [573, 190] width 3 height 6
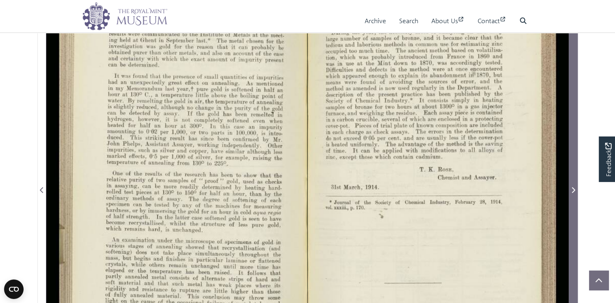
click at [575, 193] on icon "Next Page" at bounding box center [573, 190] width 4 height 7
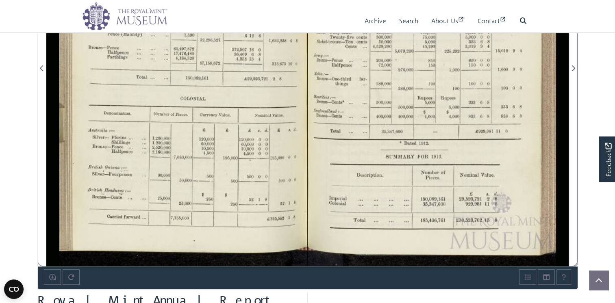
scroll to position [298, 0]
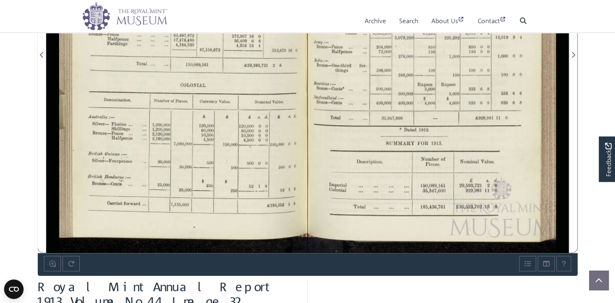
click at [237, 183] on div at bounding box center [176, 49] width 261 height 407
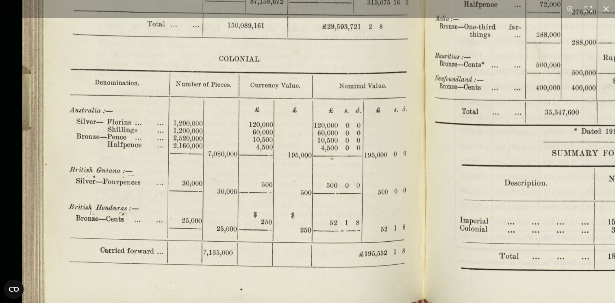
click at [340, 130] on img at bounding box center [425, 1] width 846 height 660
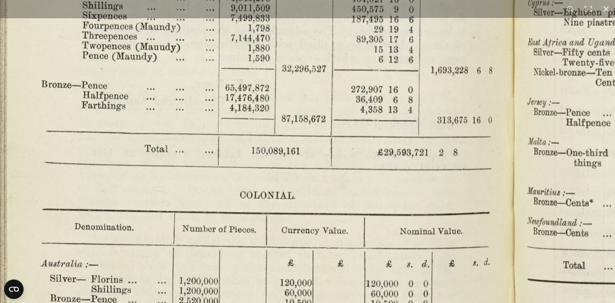
click at [363, 180] on img at bounding box center [513, 118] width 1126 height 878
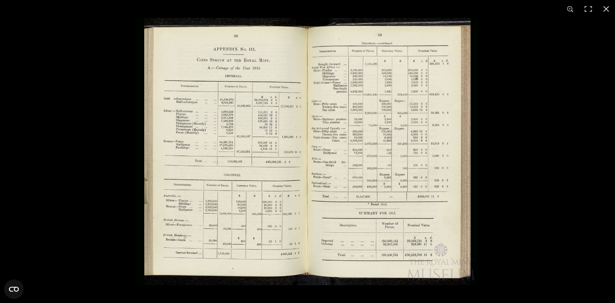
click at [393, 123] on img at bounding box center [307, 151] width 343 height 267
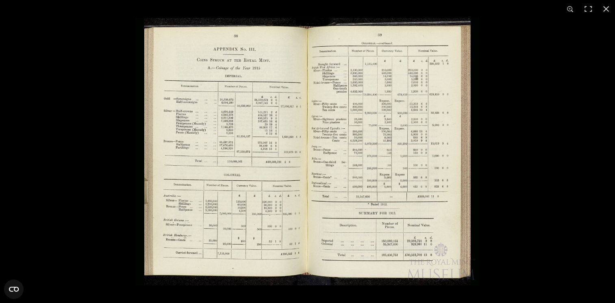
click at [277, 89] on img at bounding box center [307, 151] width 343 height 267
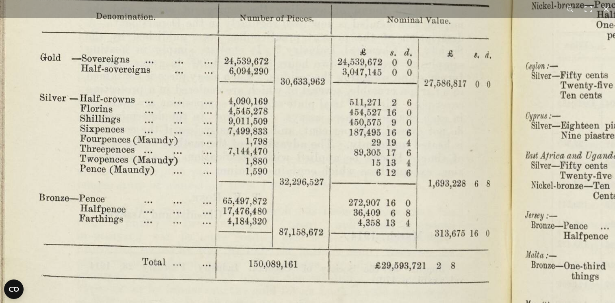
click at [408, 76] on img at bounding box center [511, 232] width 1126 height 878
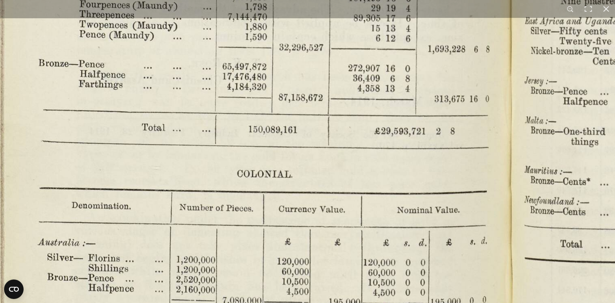
click at [412, 70] on img at bounding box center [511, 97] width 1126 height 878
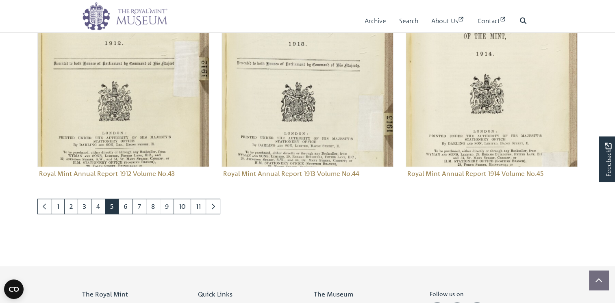
scroll to position [958, 0]
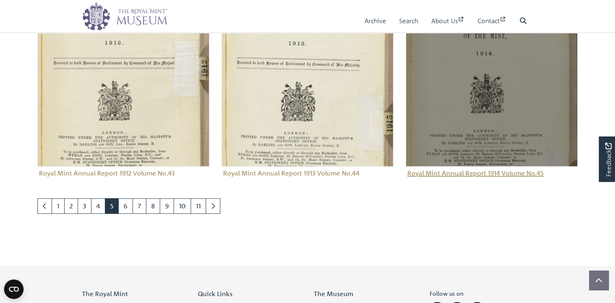
click at [485, 166] on img "Sub-collection" at bounding box center [492, 80] width 172 height 172
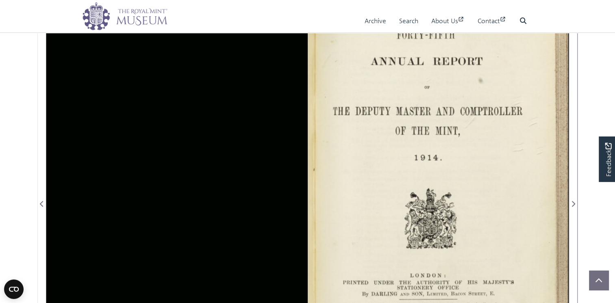
scroll to position [135, 0]
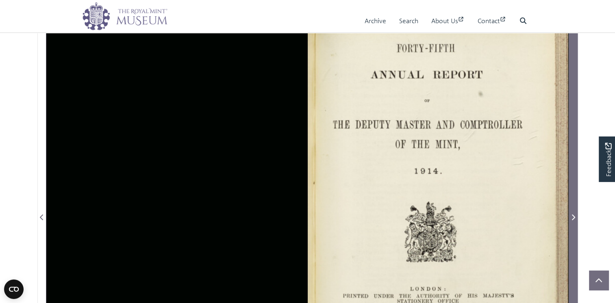
click at [573, 221] on icon "Next Page" at bounding box center [573, 217] width 4 height 7
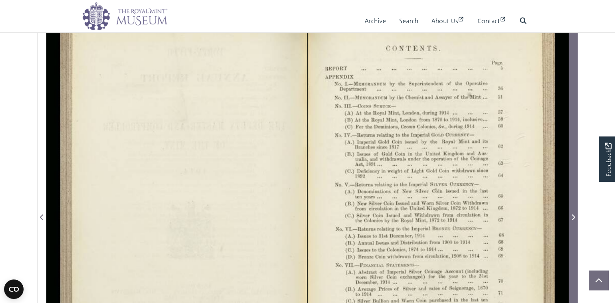
click at [573, 220] on icon "Next Page" at bounding box center [573, 218] width 3 height 6
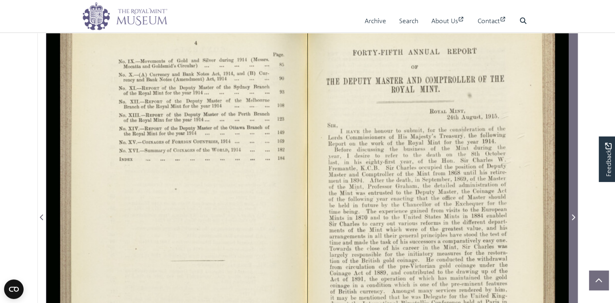
click at [573, 220] on icon "Next Page" at bounding box center [573, 218] width 3 height 6
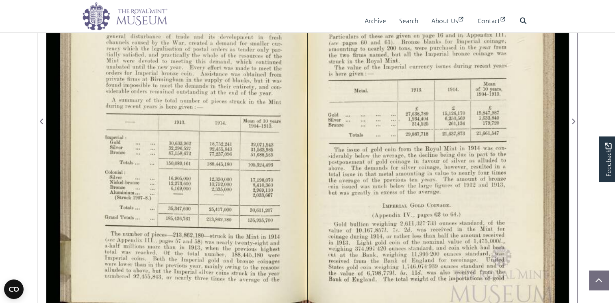
scroll to position [244, 0]
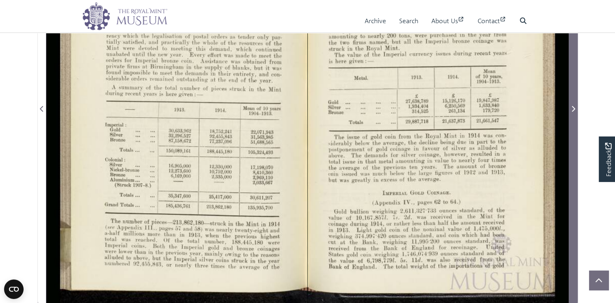
click at [574, 112] on icon "Next Page" at bounding box center [573, 109] width 3 height 6
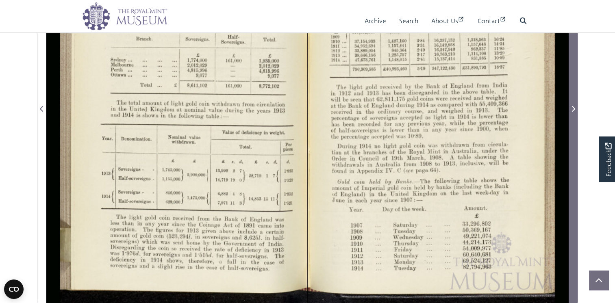
click at [574, 112] on icon "Next Page" at bounding box center [573, 109] width 3 height 6
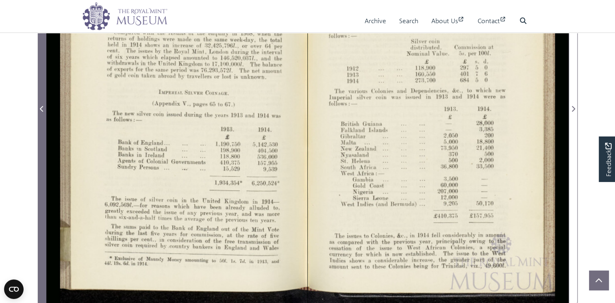
click at [42, 112] on icon "Previous Page" at bounding box center [42, 109] width 4 height 7
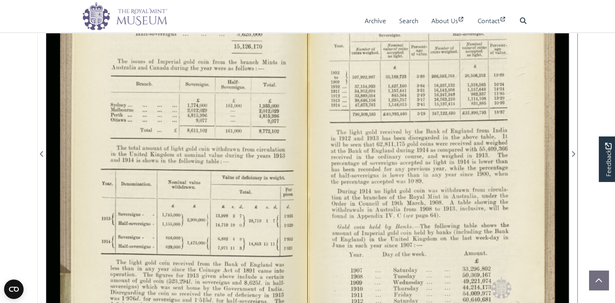
scroll to position [189, 0]
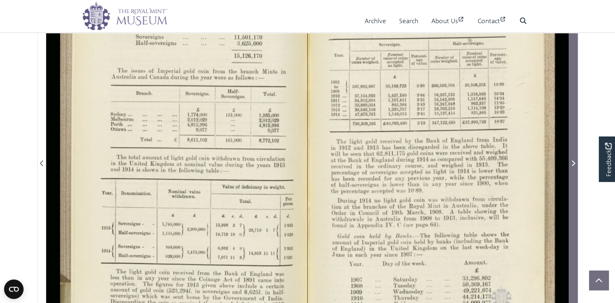
click at [573, 167] on icon "Next Page" at bounding box center [573, 163] width 4 height 7
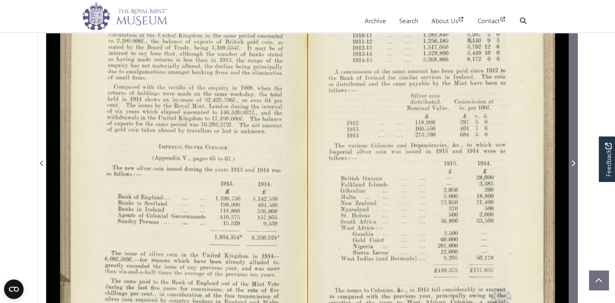
click at [573, 167] on icon "Next Page" at bounding box center [573, 163] width 4 height 7
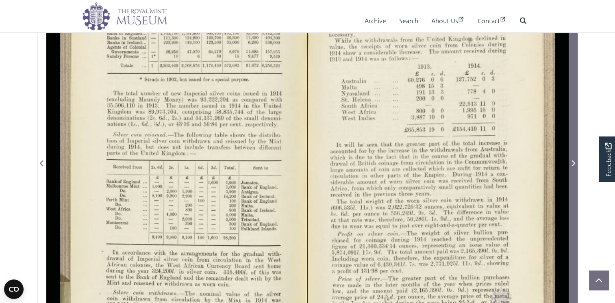
click at [573, 167] on icon "Next Page" at bounding box center [573, 163] width 4 height 7
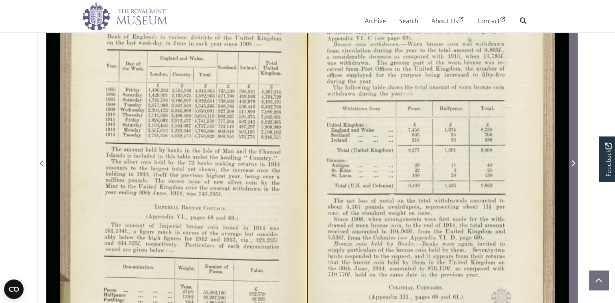
click at [574, 166] on icon "Next Page" at bounding box center [573, 164] width 3 height 6
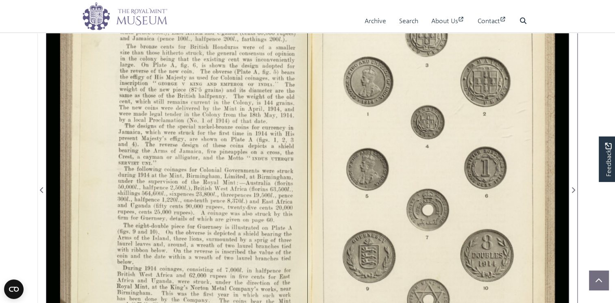
scroll to position [189, 0]
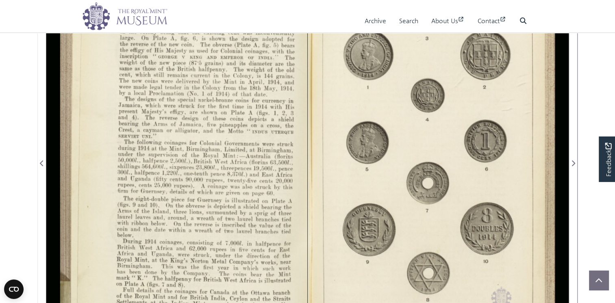
click at [415, 177] on div at bounding box center [438, 158] width 261 height 407
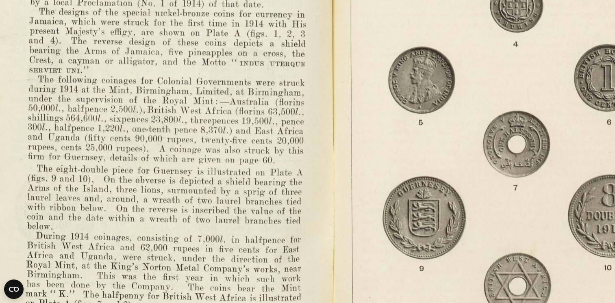
click at [525, 173] on img at bounding box center [327, 104] width 822 height 641
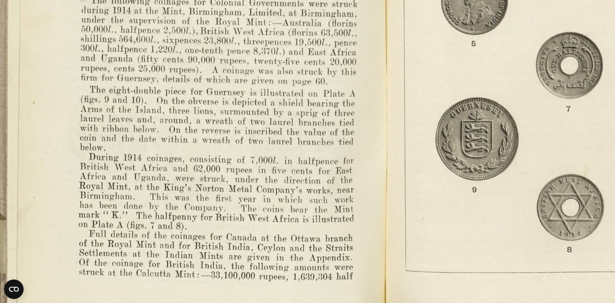
click at [307, 77] on img at bounding box center [380, 25] width 822 height 641
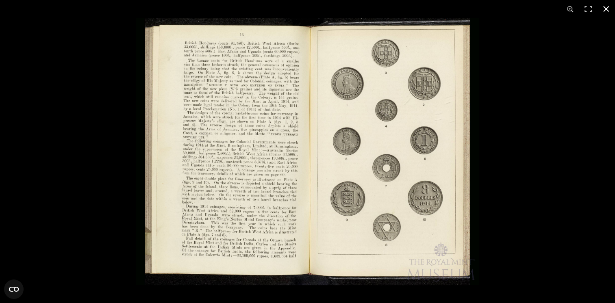
click at [608, 9] on button at bounding box center [606, 9] width 18 height 18
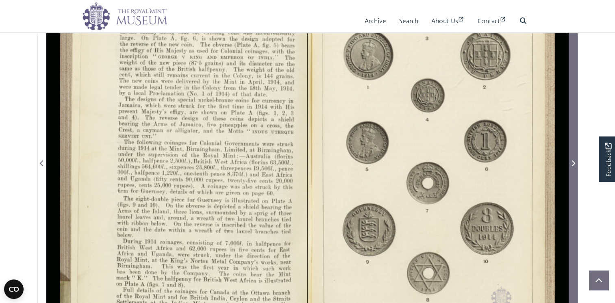
click at [573, 167] on icon "Next Page" at bounding box center [573, 163] width 4 height 7
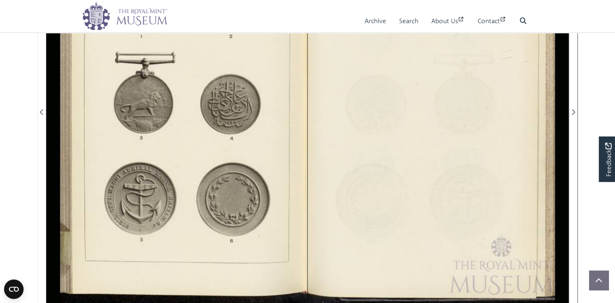
scroll to position [189, 0]
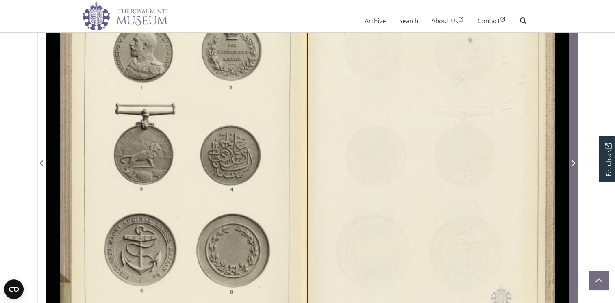
click at [575, 167] on icon "Next Page" at bounding box center [573, 163] width 4 height 7
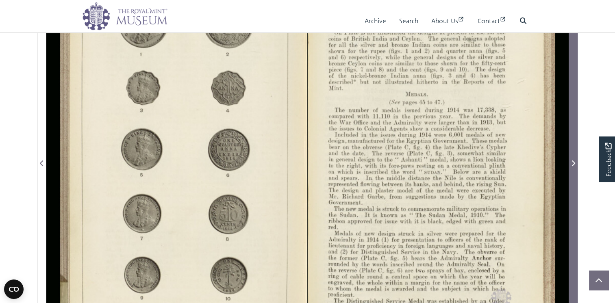
click at [575, 167] on icon "Next Page" at bounding box center [573, 163] width 4 height 7
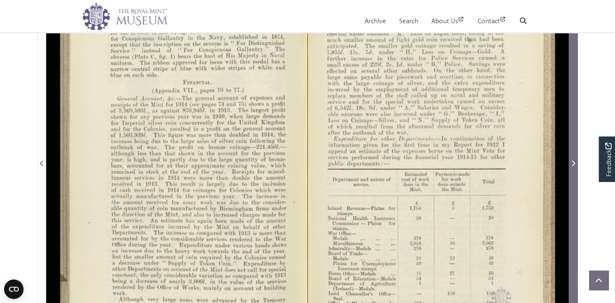
click at [575, 167] on icon "Next Page" at bounding box center [573, 163] width 4 height 7
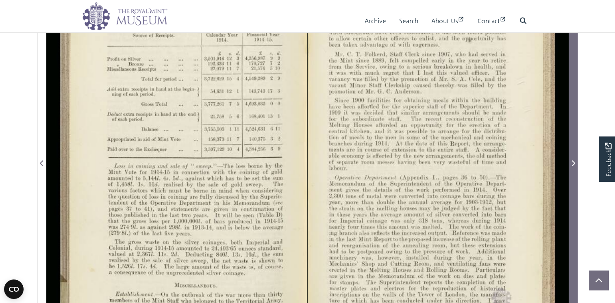
click at [575, 167] on icon "Next Page" at bounding box center [573, 163] width 4 height 7
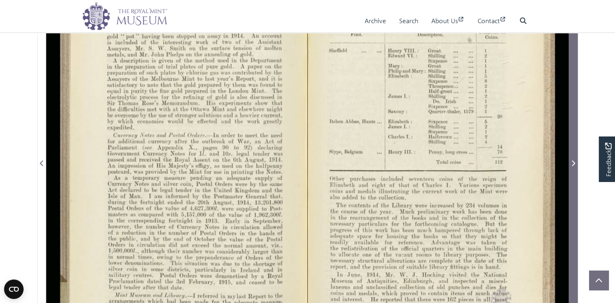
click at [573, 167] on icon "Next Page" at bounding box center [573, 163] width 4 height 7
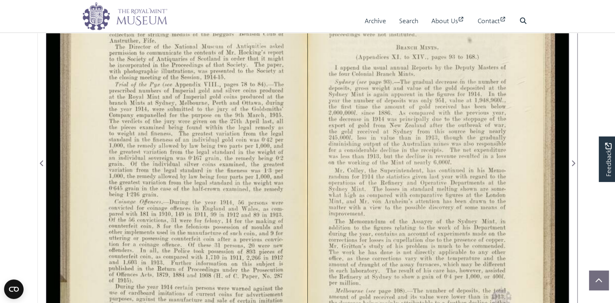
click at [444, 183] on div at bounding box center [438, 158] width 261 height 407
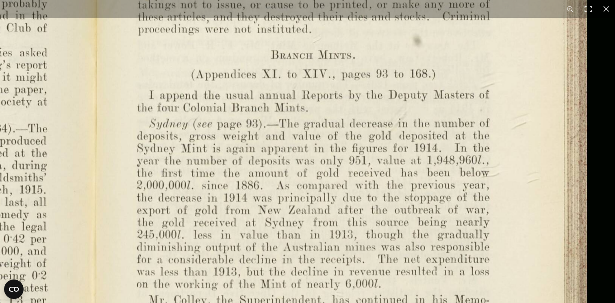
click at [421, 82] on img at bounding box center [95, 275] width 1038 height 809
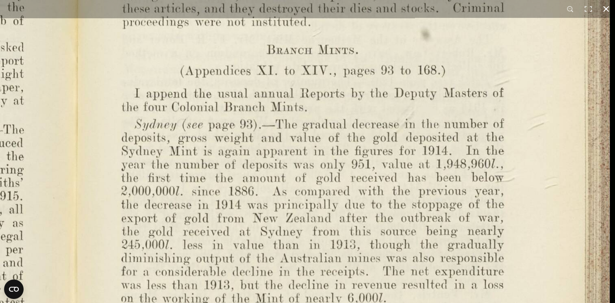
click at [606, 8] on button at bounding box center [606, 9] width 18 height 18
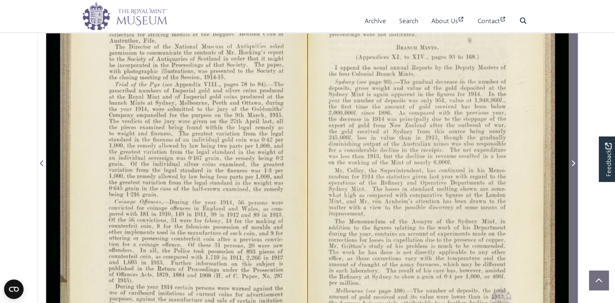
click at [575, 166] on icon "Next Page" at bounding box center [573, 164] width 3 height 6
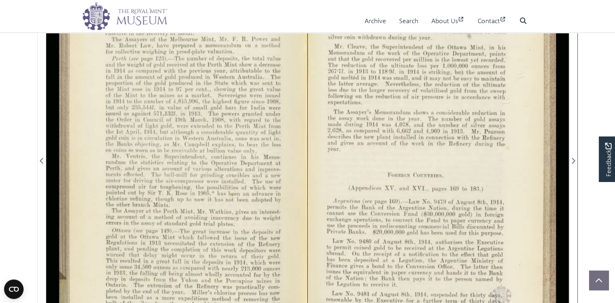
scroll to position [108, 0]
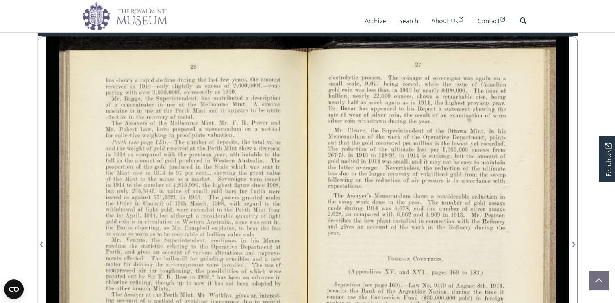
click at [263, 154] on div at bounding box center [176, 239] width 261 height 407
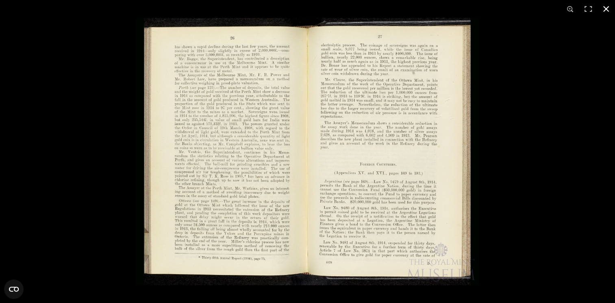
click at [607, 7] on button at bounding box center [606, 9] width 18 height 18
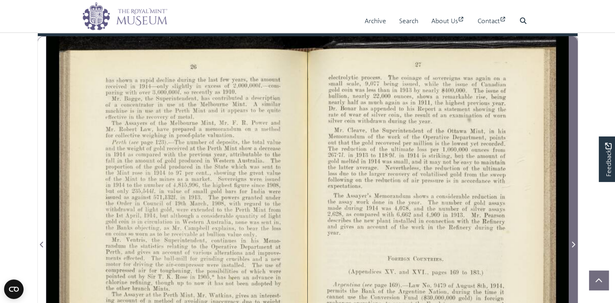
click at [572, 248] on icon "Next Page" at bounding box center [573, 244] width 4 height 7
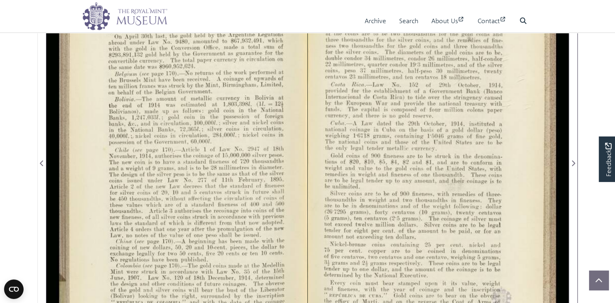
scroll to position [244, 0]
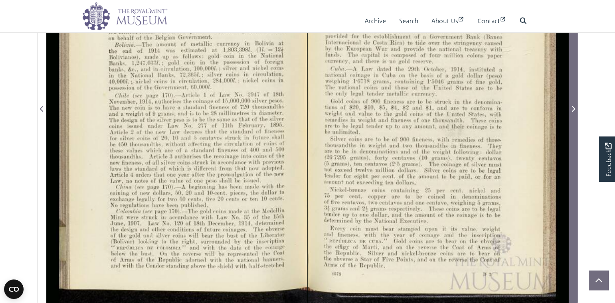
click at [573, 112] on icon "Next Page" at bounding box center [573, 109] width 4 height 7
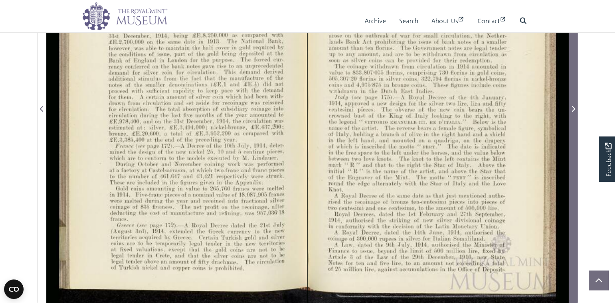
click at [573, 112] on icon "Next Page" at bounding box center [573, 109] width 4 height 7
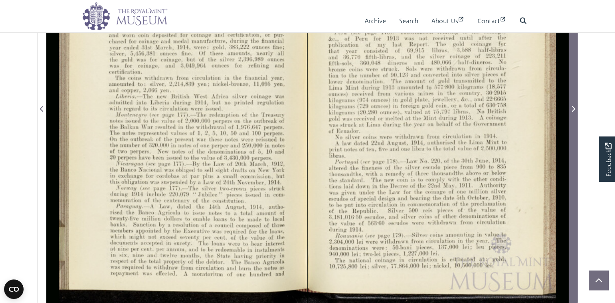
click at [571, 112] on icon "Next Page" at bounding box center [573, 109] width 4 height 7
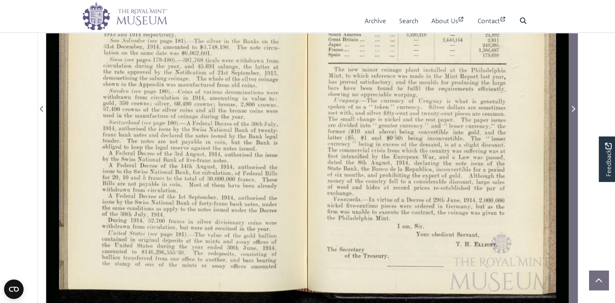
click at [571, 112] on icon "Next Page" at bounding box center [573, 109] width 4 height 7
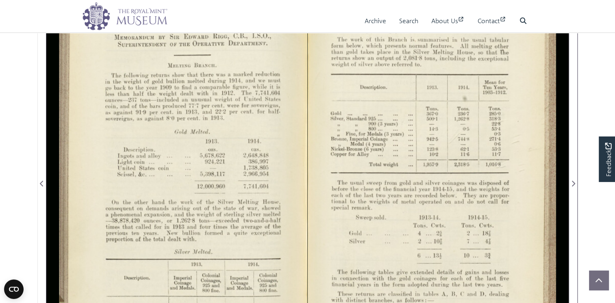
scroll to position [163, 0]
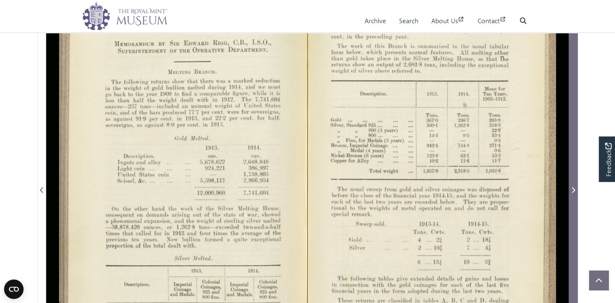
click at [572, 193] on icon "Next Page" at bounding box center [573, 190] width 4 height 7
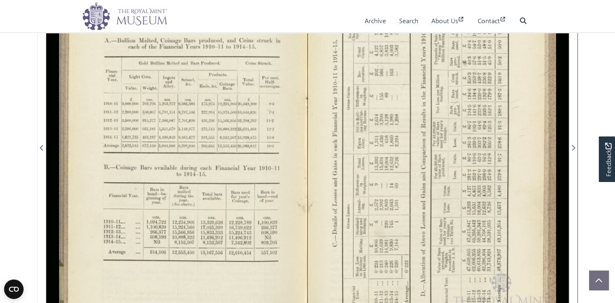
scroll to position [189, 0]
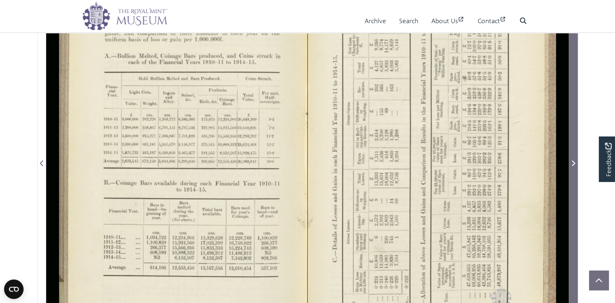
click at [574, 166] on icon "Next Page" at bounding box center [573, 164] width 3 height 6
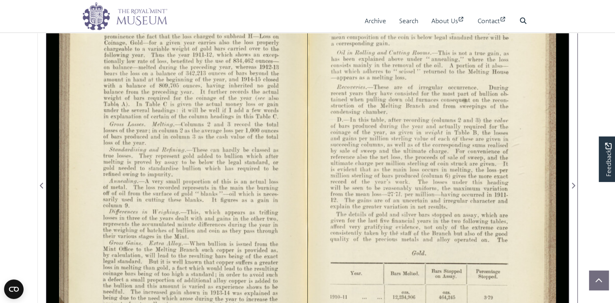
scroll to position [163, 0]
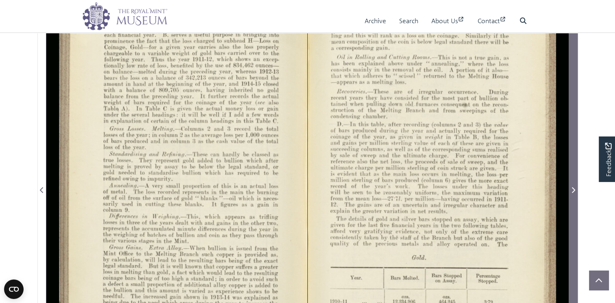
click at [575, 193] on icon "Next Page" at bounding box center [573, 190] width 3 height 6
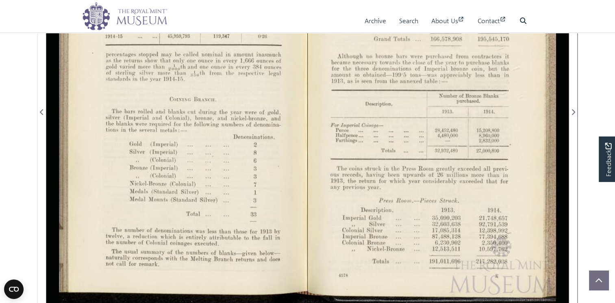
scroll to position [244, 0]
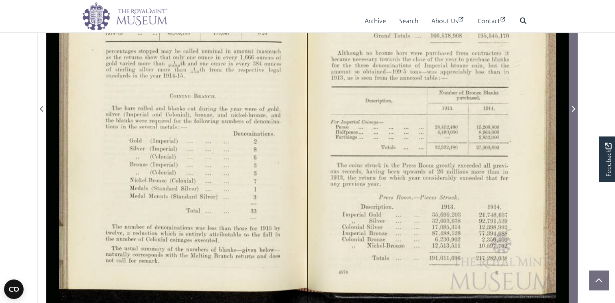
click at [574, 112] on icon "Next Page" at bounding box center [573, 109] width 3 height 6
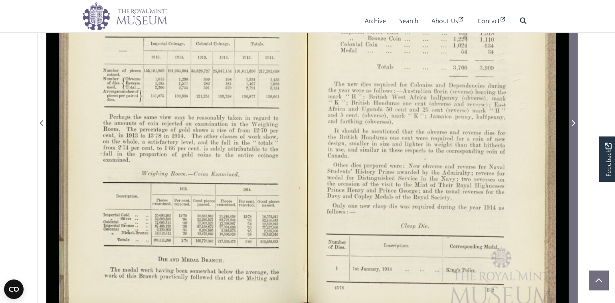
scroll to position [217, 0]
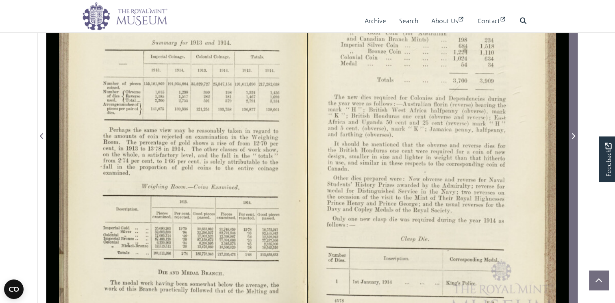
click at [574, 139] on icon "Next Page" at bounding box center [573, 136] width 3 height 6
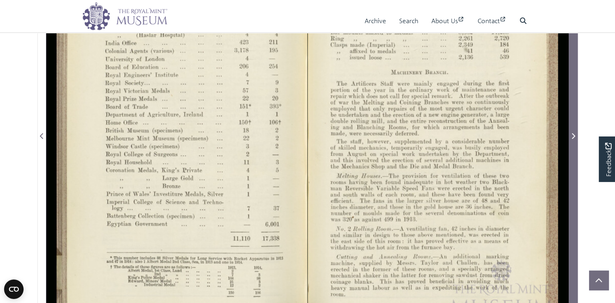
click at [574, 139] on icon "Next Page" at bounding box center [573, 136] width 3 height 6
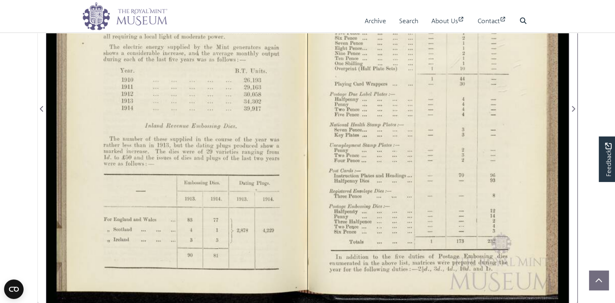
scroll to position [271, 0]
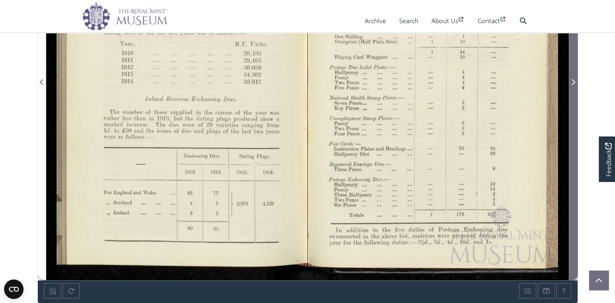
click at [573, 85] on icon "Next Page" at bounding box center [573, 82] width 4 height 7
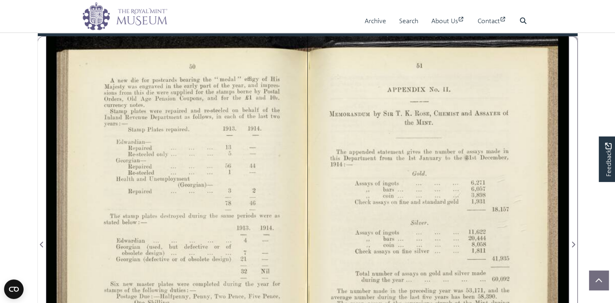
scroll to position [163, 0]
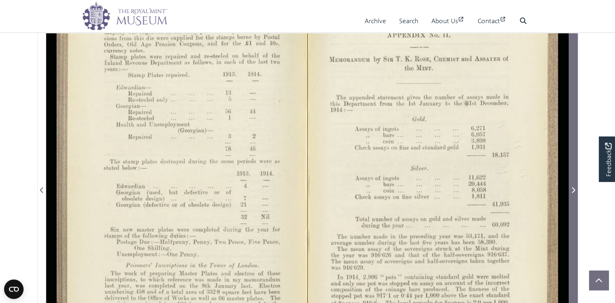
click at [573, 193] on icon "Next Page" at bounding box center [573, 190] width 4 height 7
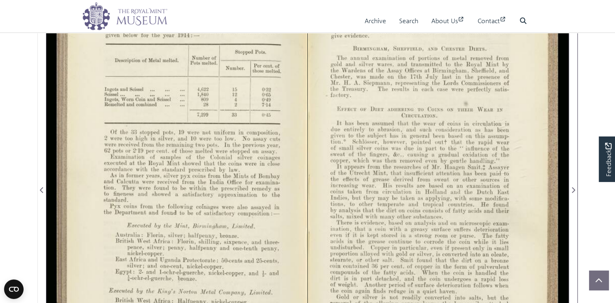
scroll to position [189, 0]
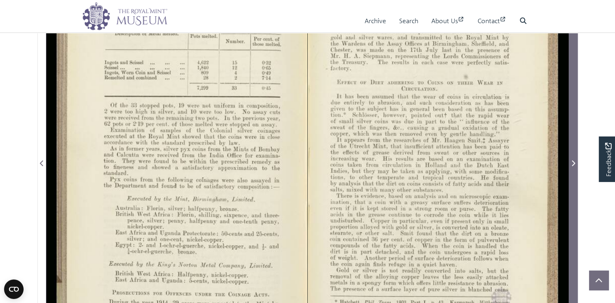
click at [574, 166] on icon "Next Page" at bounding box center [573, 164] width 3 height 6
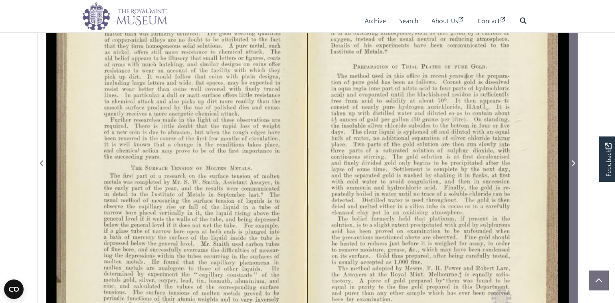
click at [573, 167] on icon "Next Page" at bounding box center [573, 163] width 4 height 7
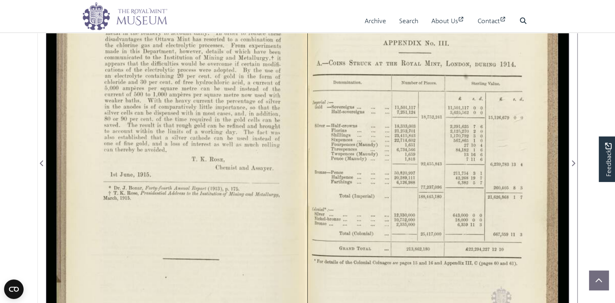
click at [444, 180] on div at bounding box center [438, 158] width 261 height 407
click at [373, 180] on div at bounding box center [438, 158] width 261 height 407
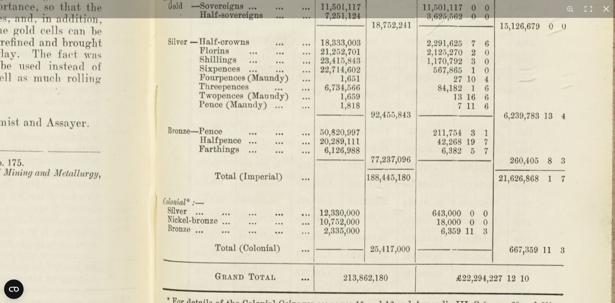
click at [414, 75] on img at bounding box center [154, 104] width 998 height 778
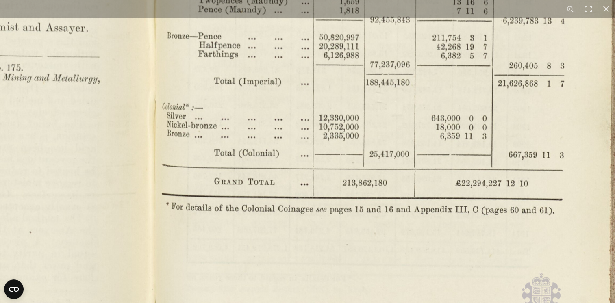
click at [431, 79] on img at bounding box center [153, 9] width 998 height 778
click at [429, 81] on img at bounding box center [152, 9] width 998 height 778
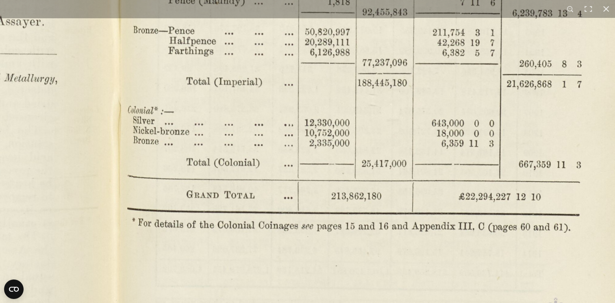
click at [429, 81] on img at bounding box center [117, 0] width 1126 height 878
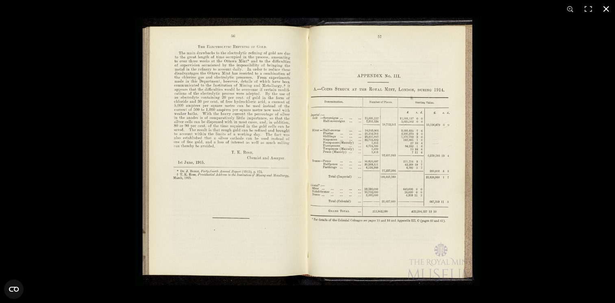
click at [606, 8] on button at bounding box center [606, 9] width 18 height 18
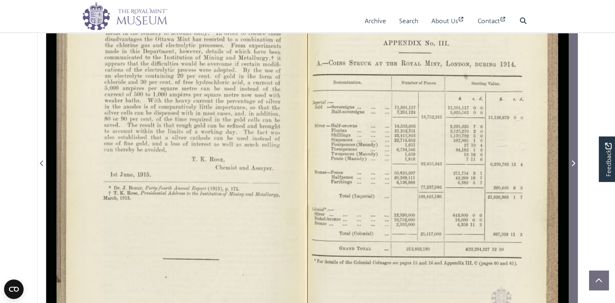
click at [575, 167] on icon "Next Page" at bounding box center [573, 163] width 4 height 7
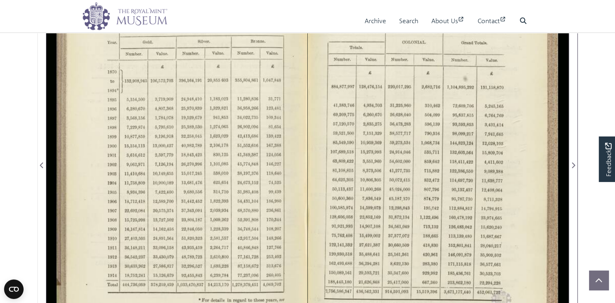
scroll to position [189, 0]
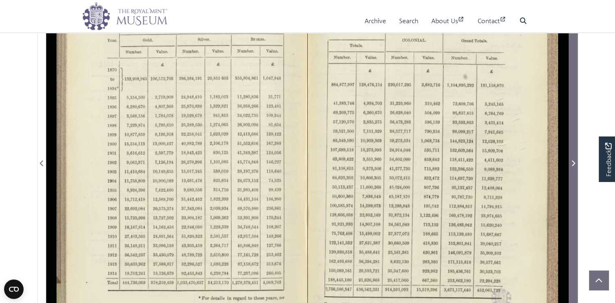
click at [575, 166] on icon "Next Page" at bounding box center [573, 164] width 3 height 6
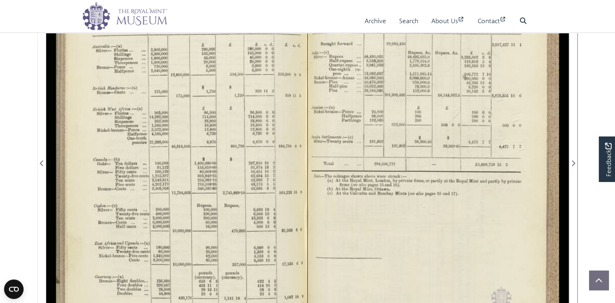
click at [224, 110] on div at bounding box center [176, 158] width 261 height 407
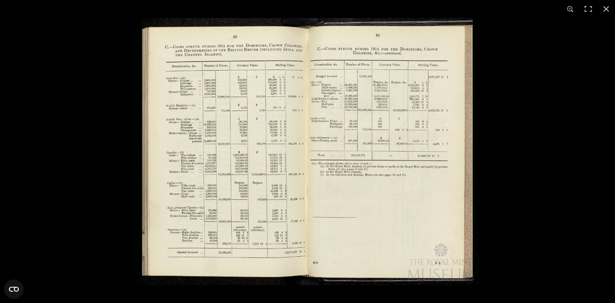
click at [226, 151] on img at bounding box center [307, 151] width 343 height 267
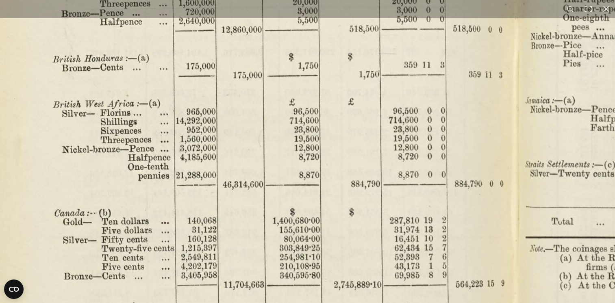
click at [252, 240] on img at bounding box center [516, 210] width 1126 height 878
